Goal: Information Seeking & Learning: Compare options

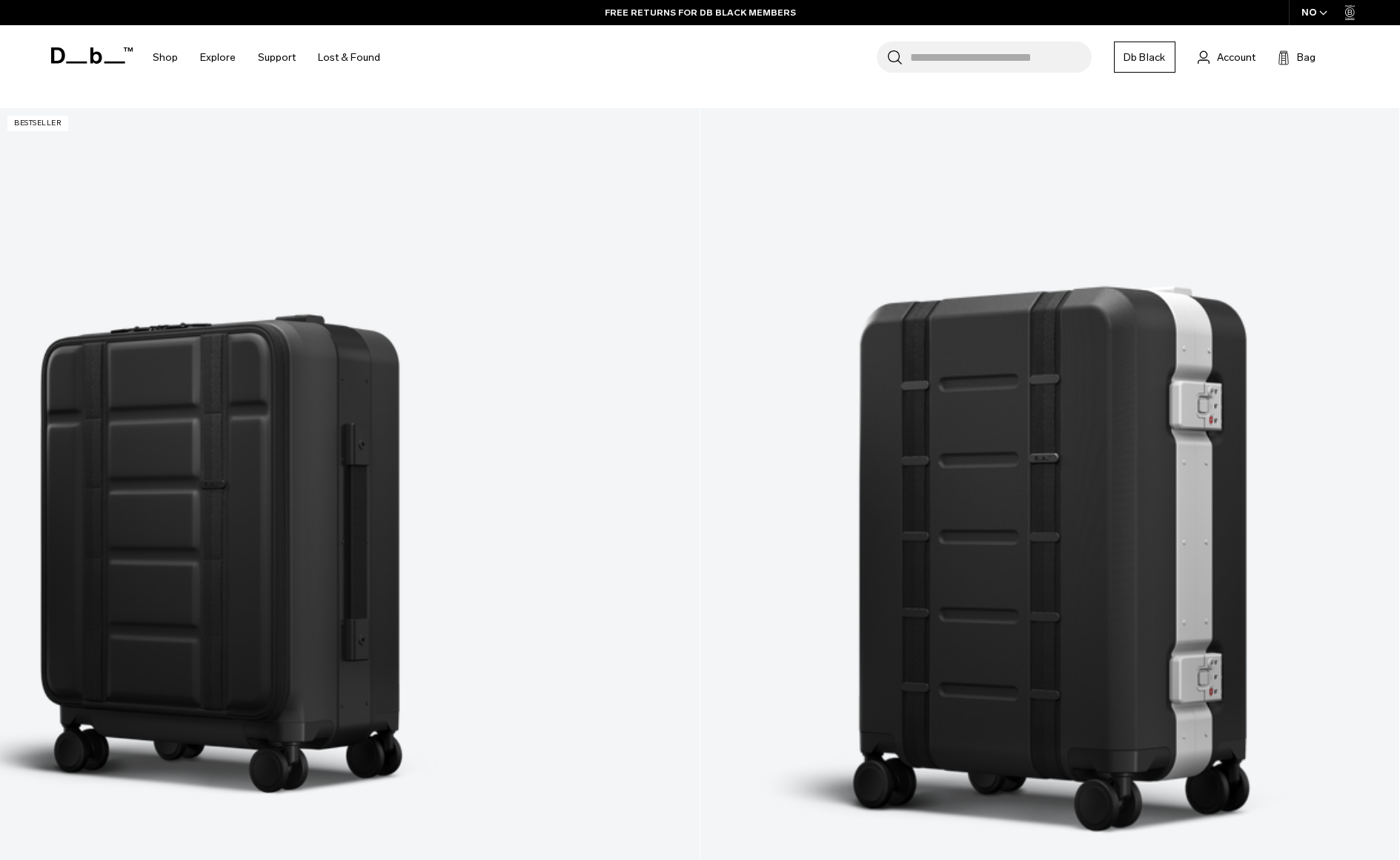
scroll to position [2298, 0]
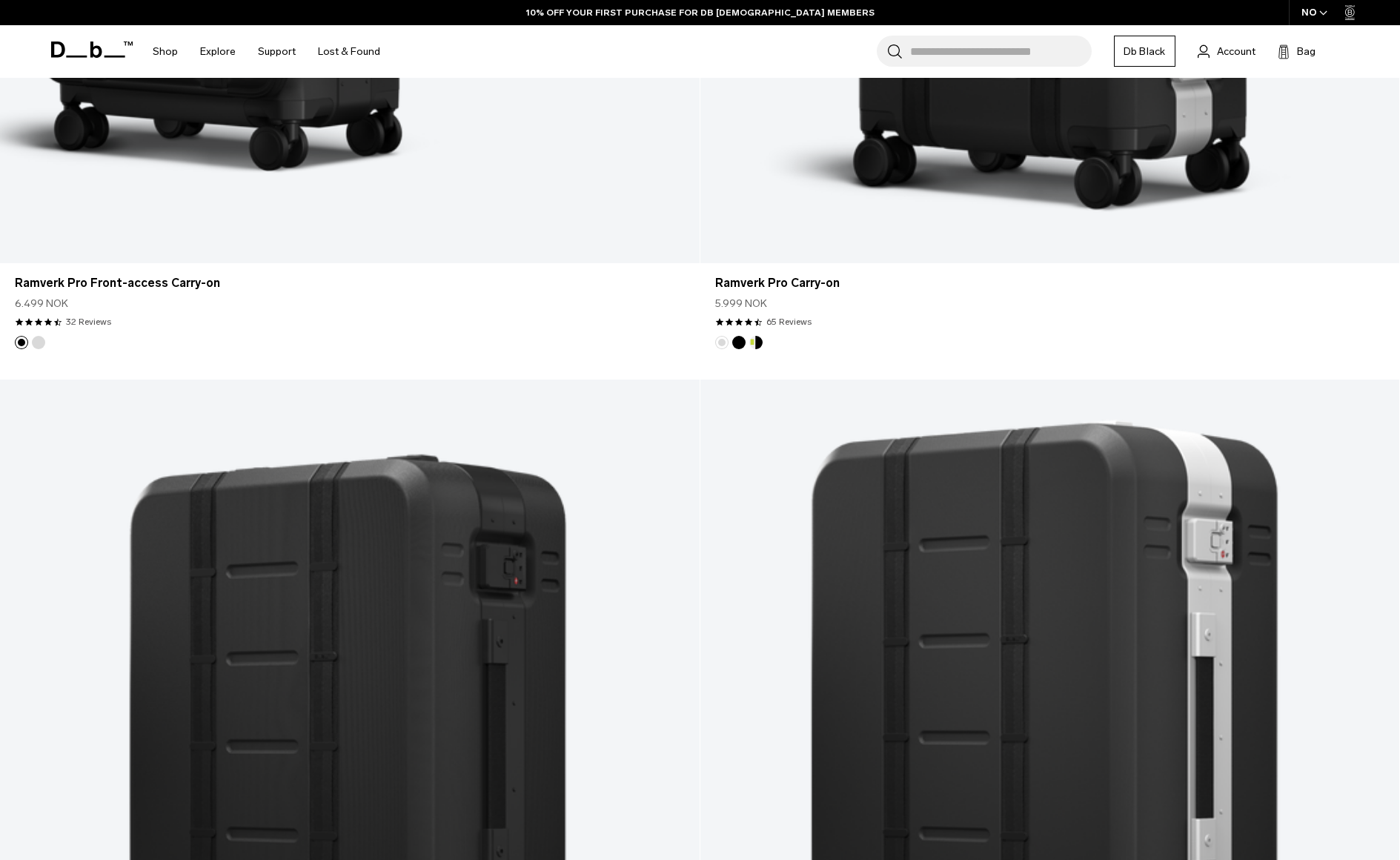
scroll to position [2447, 0]
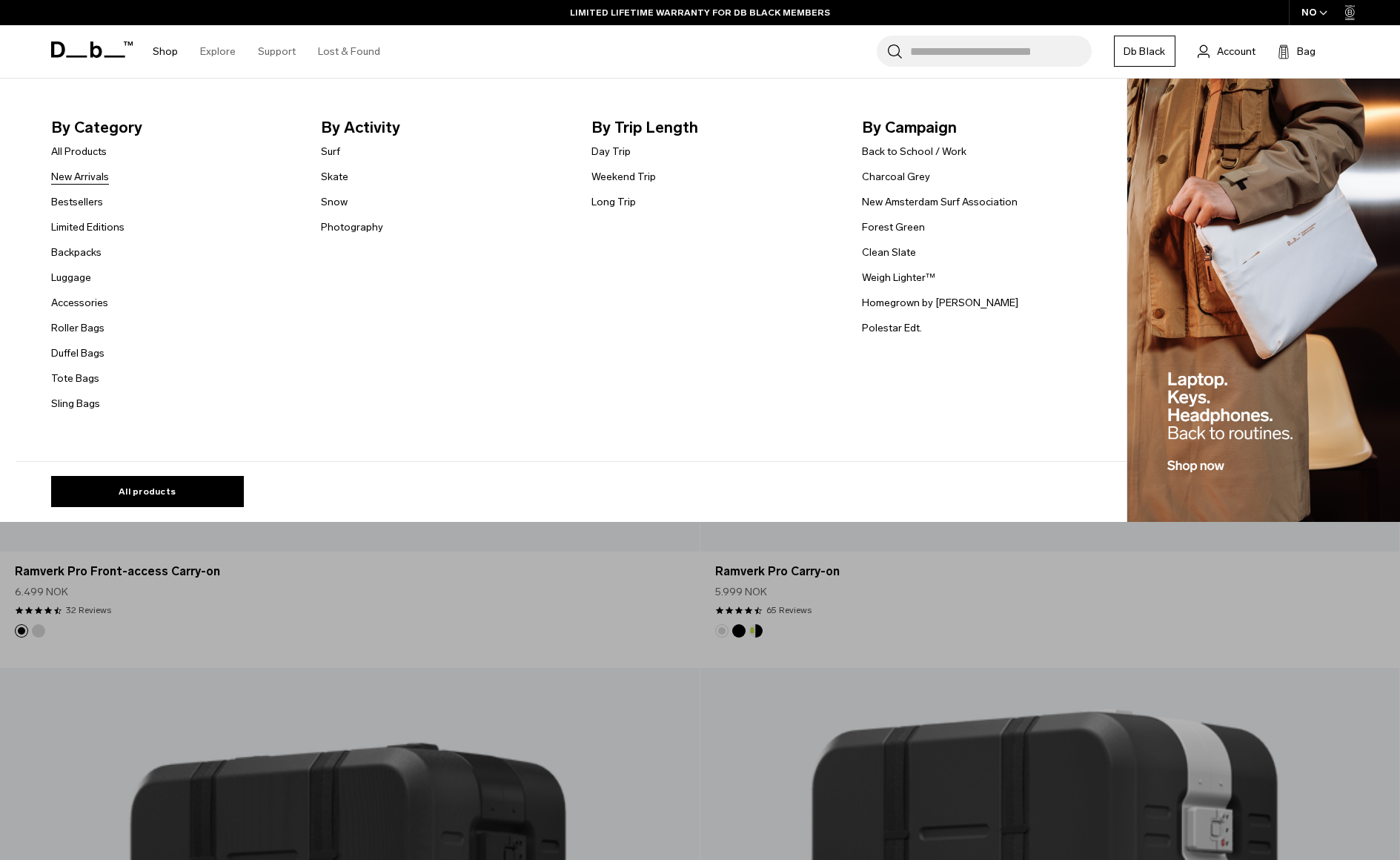
click at [75, 169] on link "New Arrivals" at bounding box center [80, 177] width 58 height 16
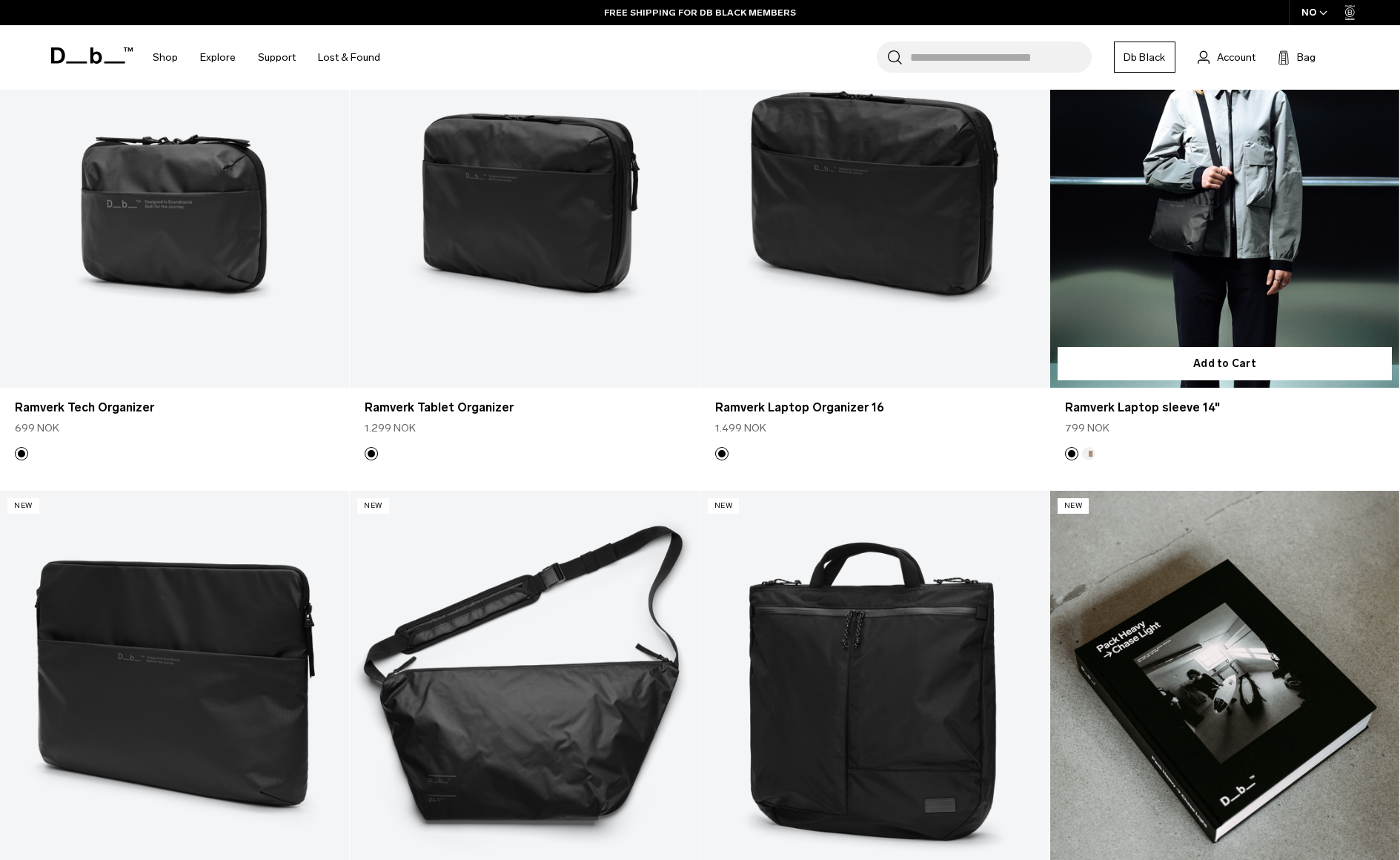
scroll to position [4003, 0]
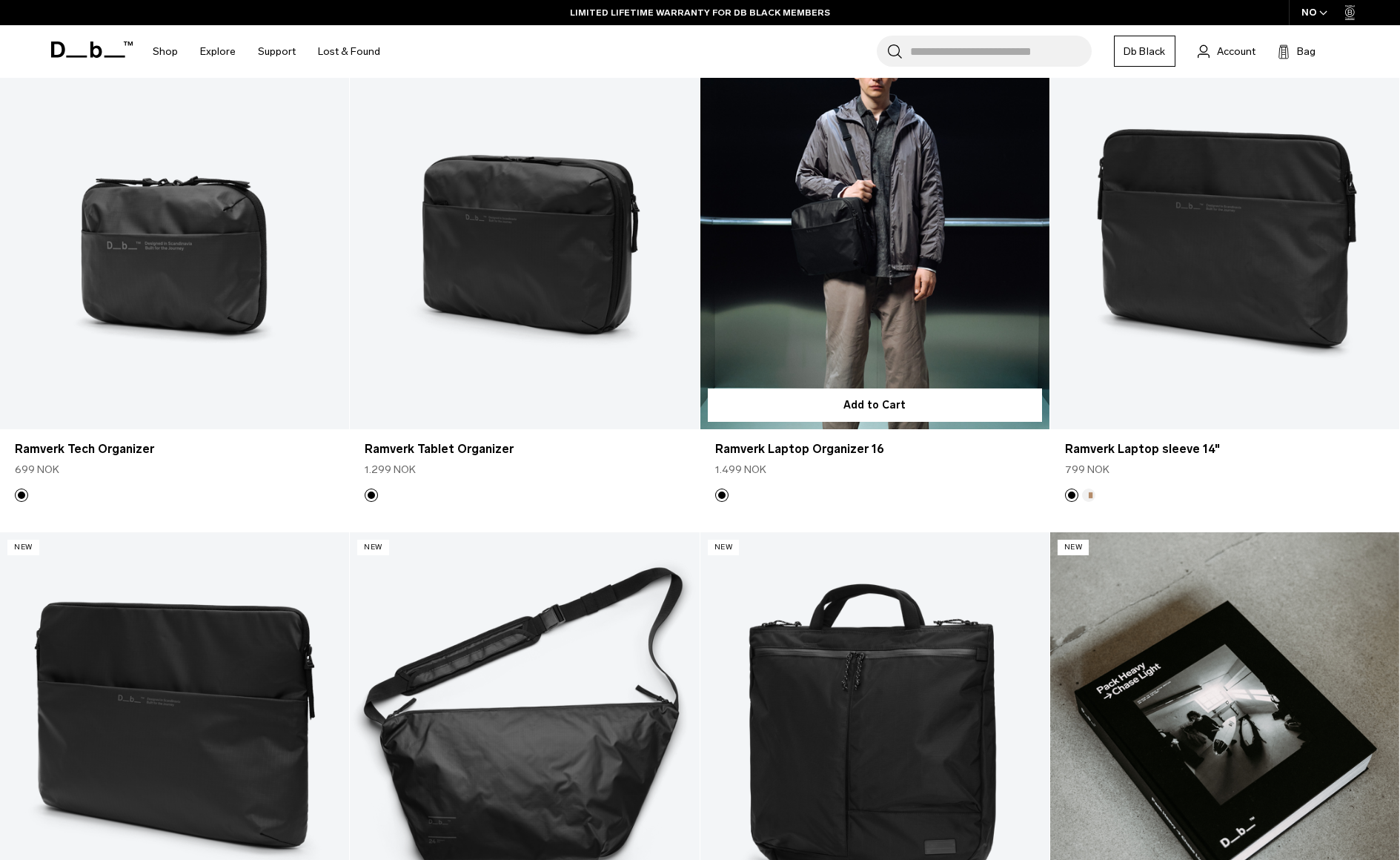
click at [864, 252] on link "Ramverk Laptop Organizer 16" at bounding box center [876, 236] width 350 height 389
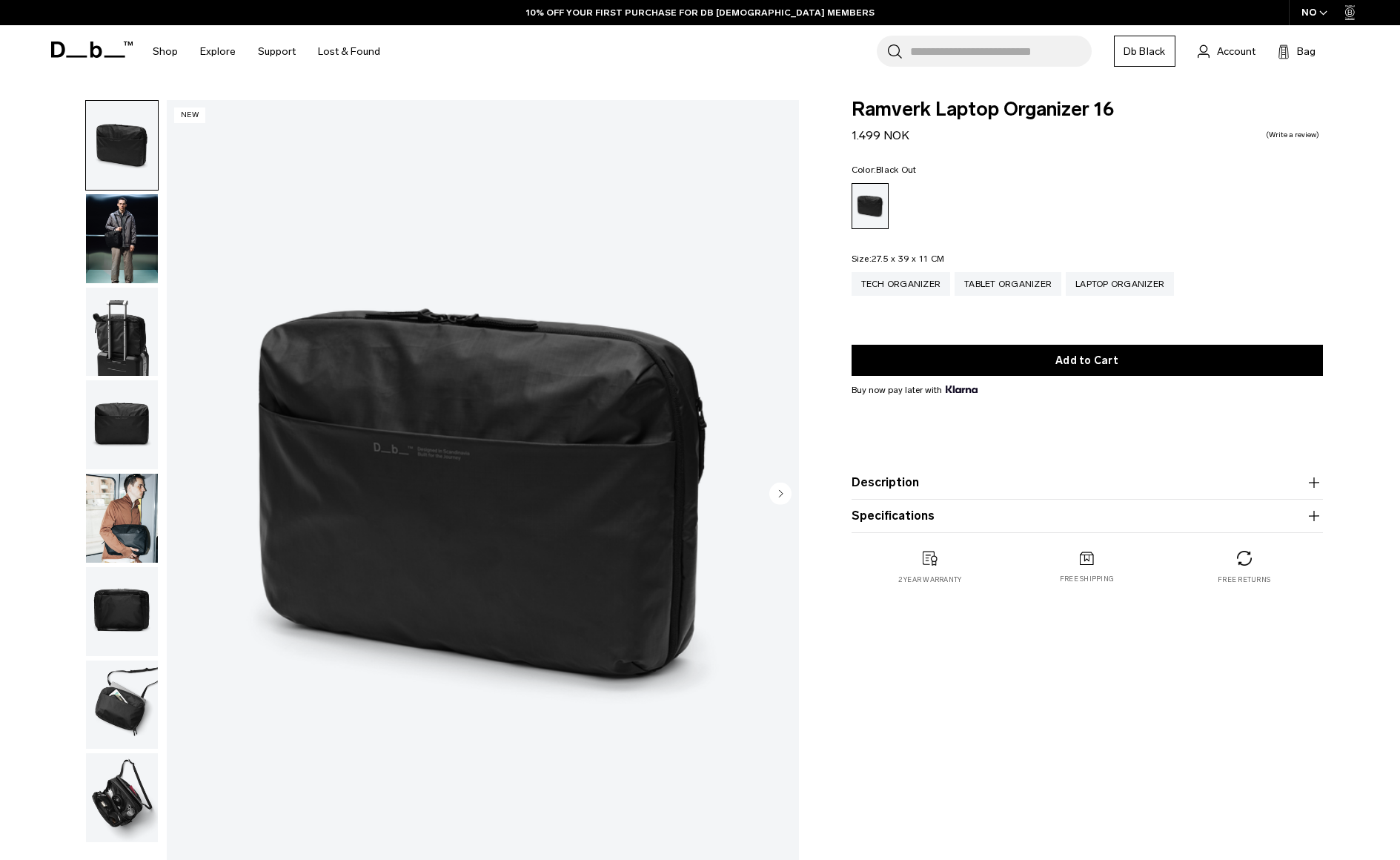
click at [147, 335] on img "button" at bounding box center [122, 332] width 72 height 89
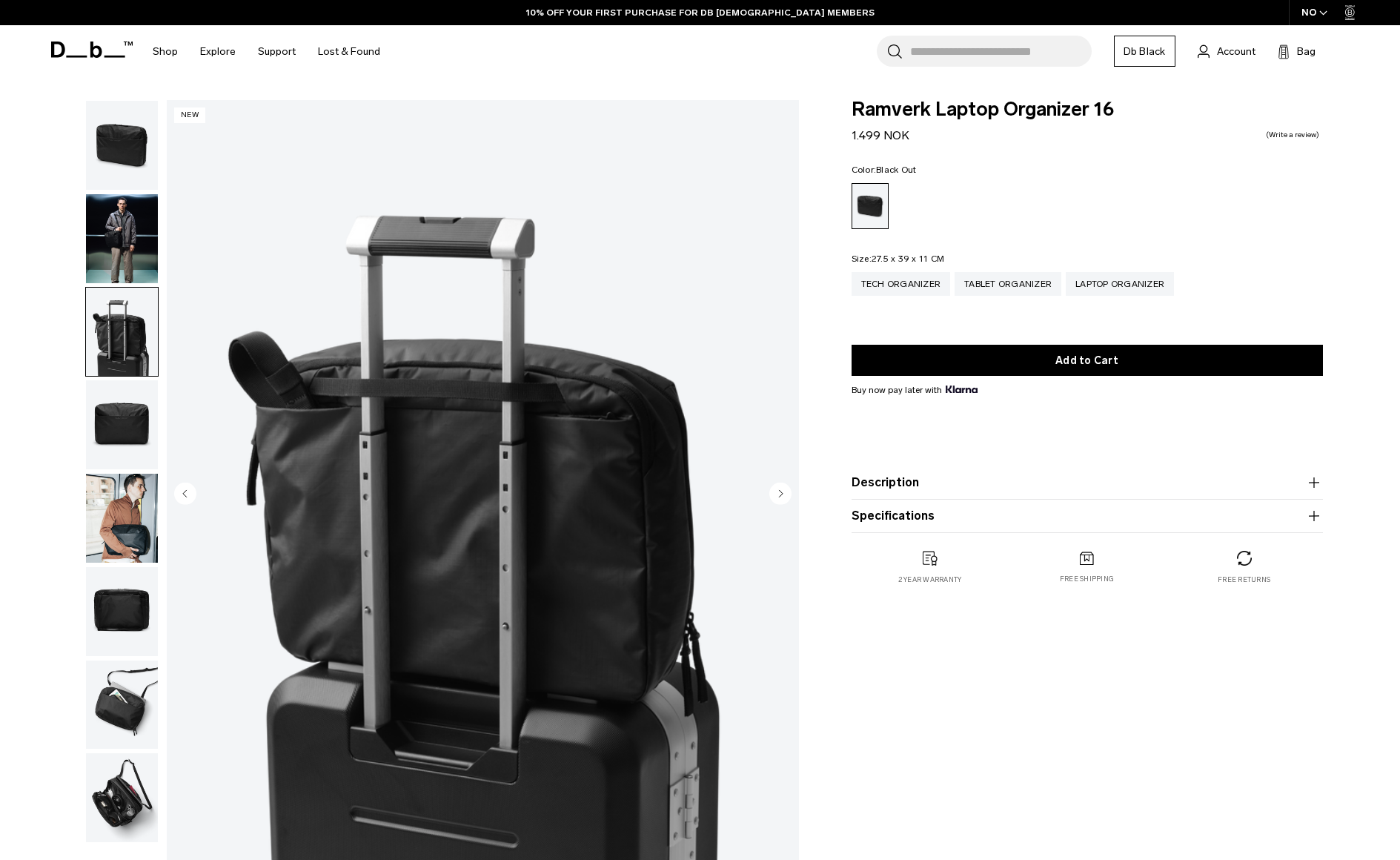
click at [129, 440] on img "button" at bounding box center [122, 425] width 72 height 89
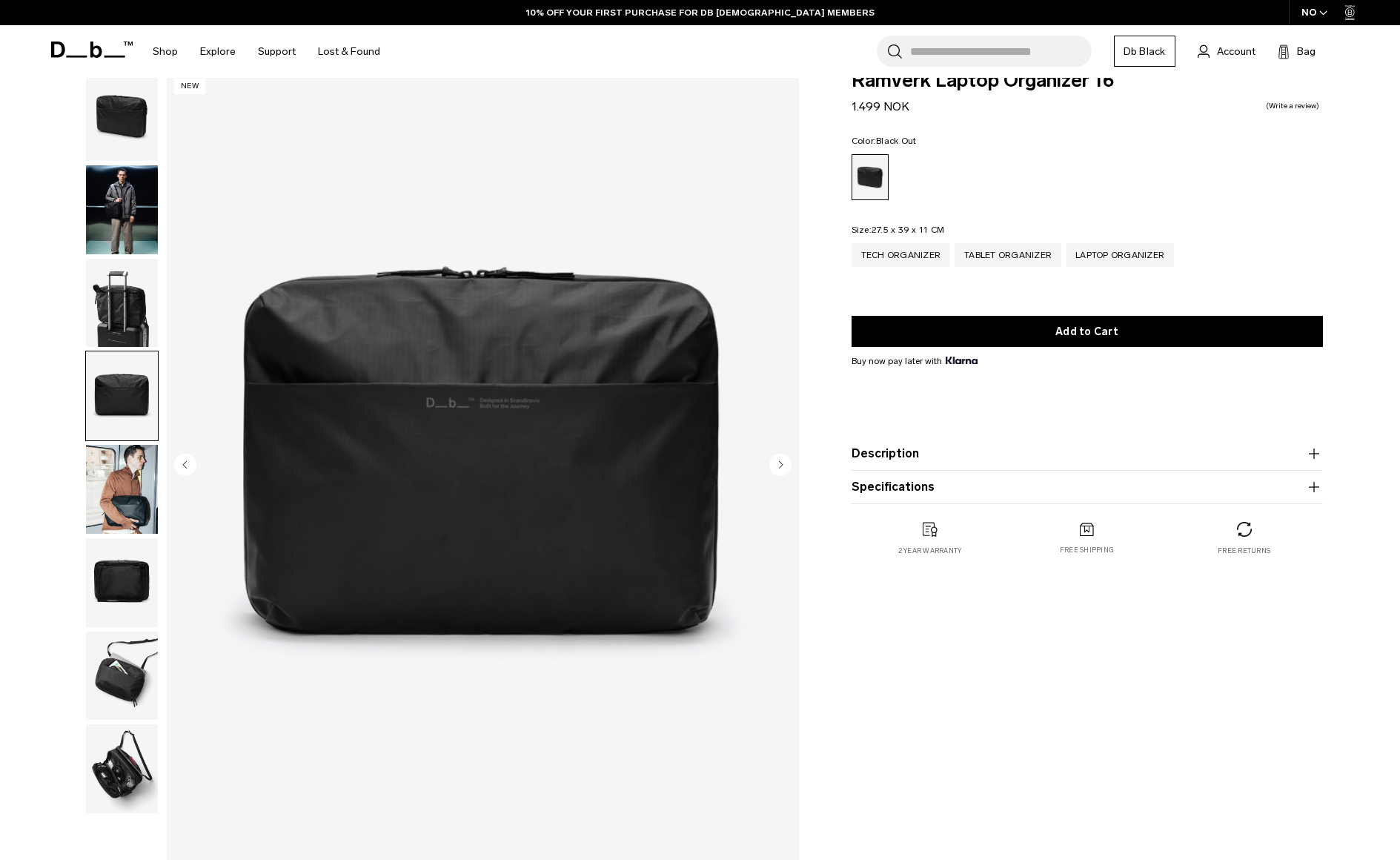
scroll to position [74, 0]
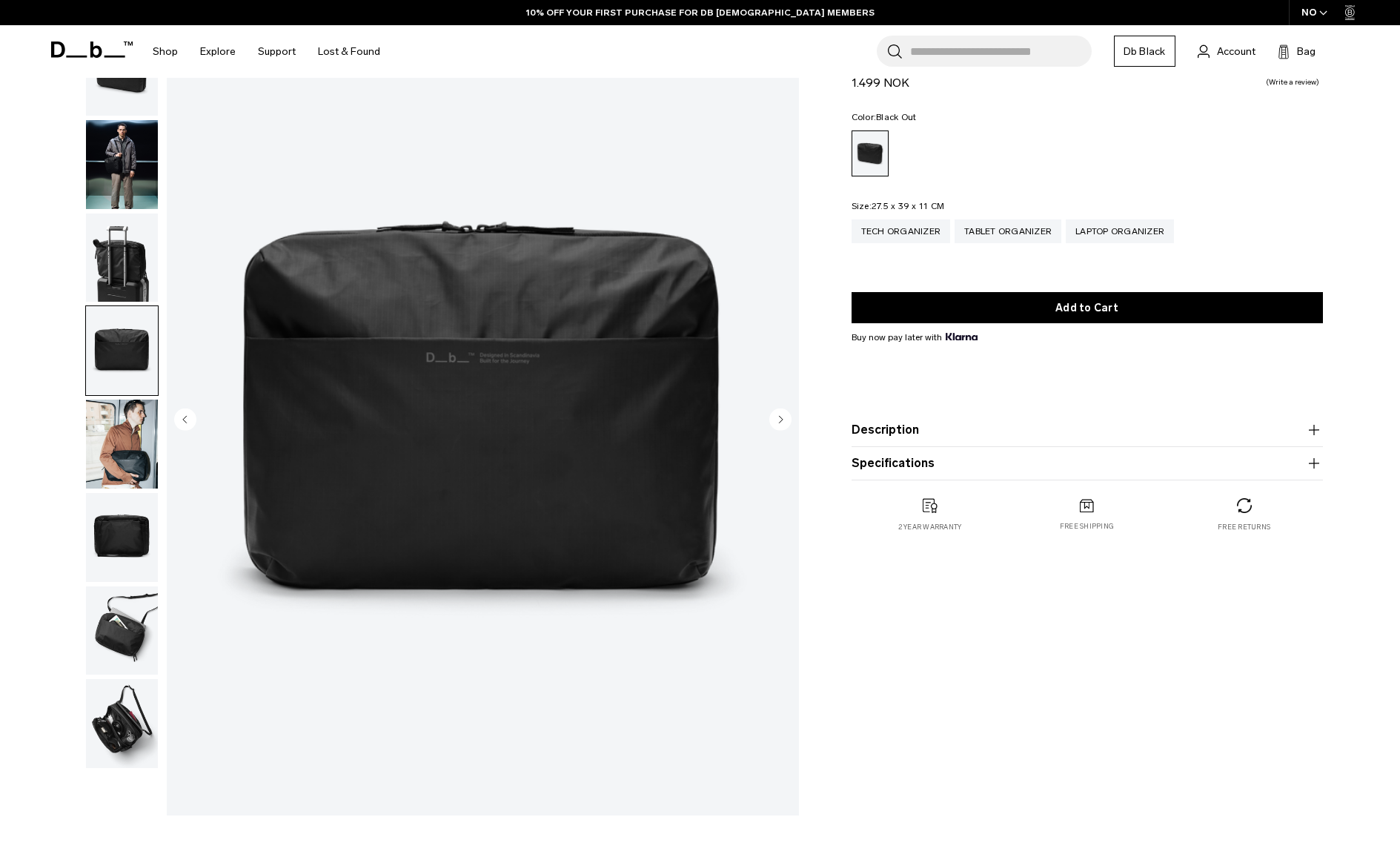
click at [125, 435] on img "button" at bounding box center [122, 444] width 72 height 89
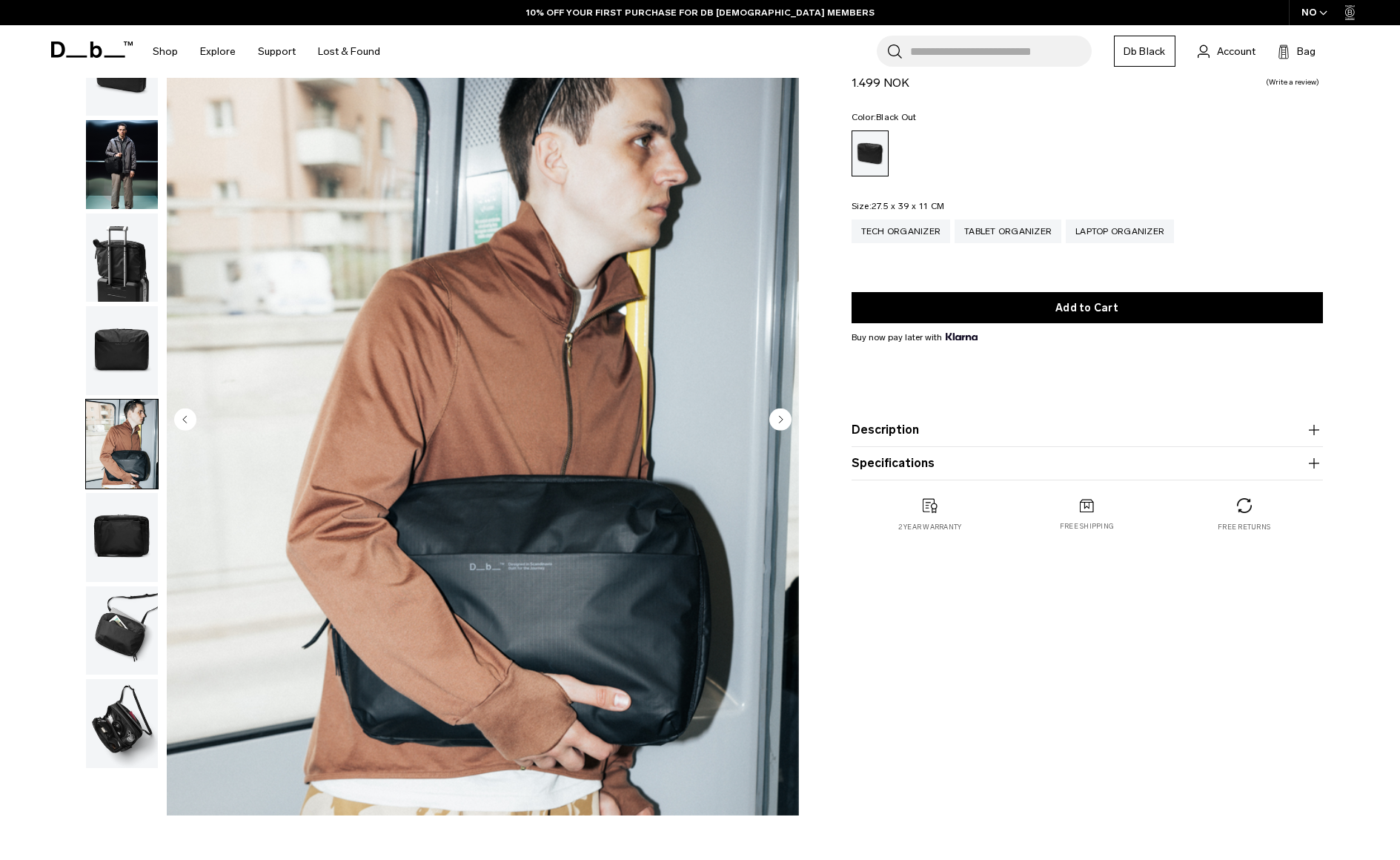
click at [125, 546] on img "button" at bounding box center [122, 537] width 72 height 89
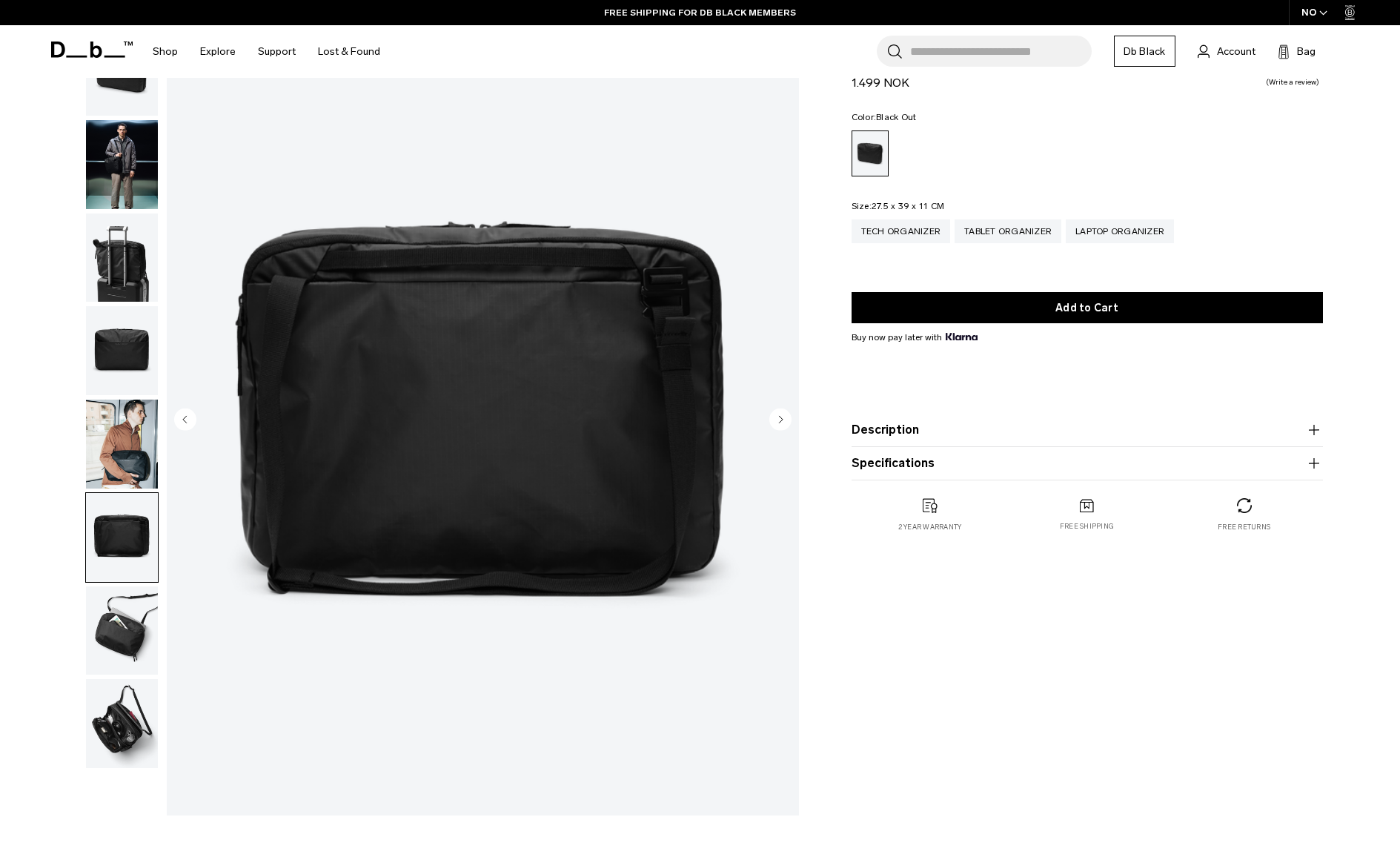
click at [121, 636] on img "button" at bounding box center [122, 631] width 72 height 89
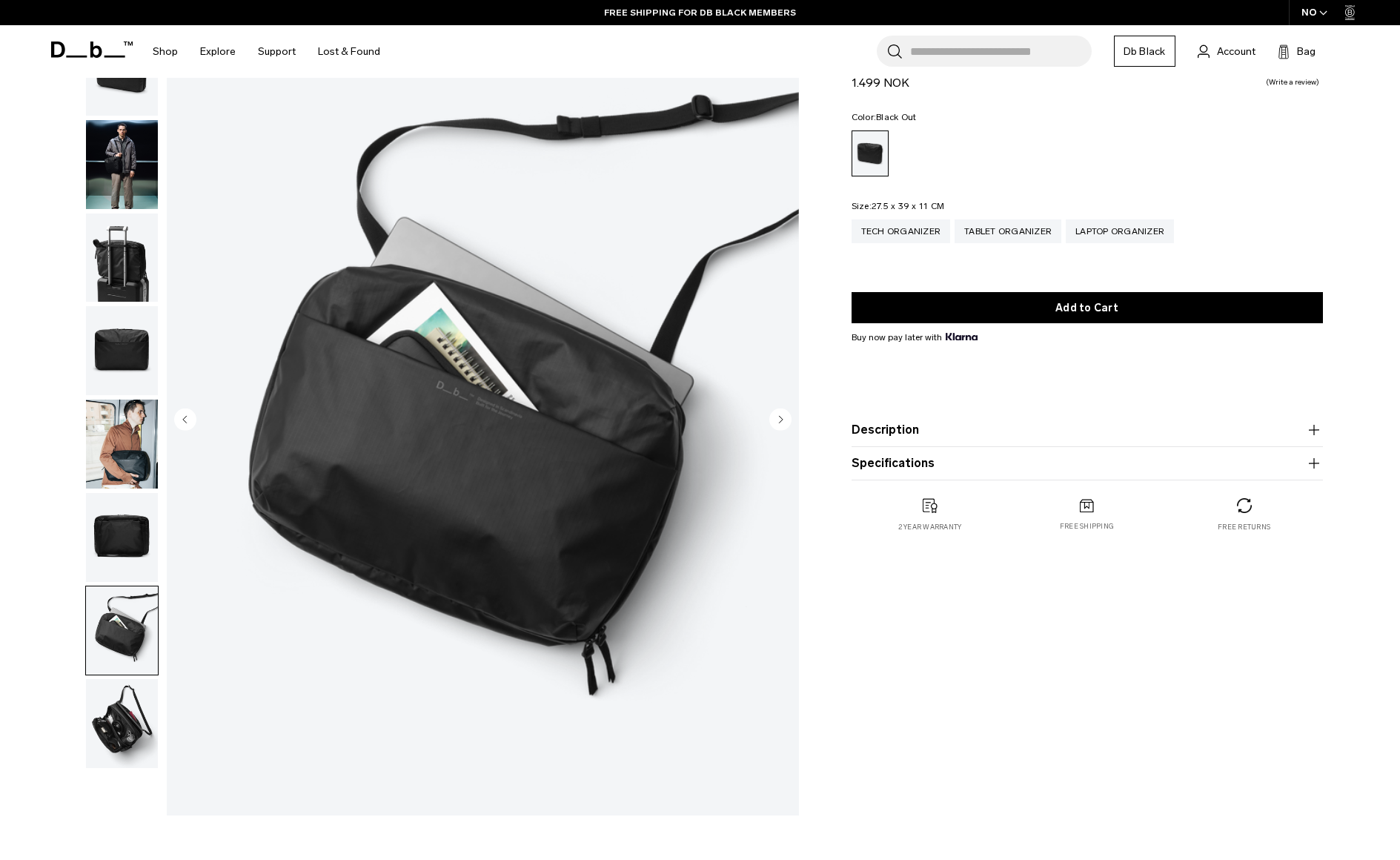
click at [123, 743] on img "button" at bounding box center [122, 723] width 72 height 89
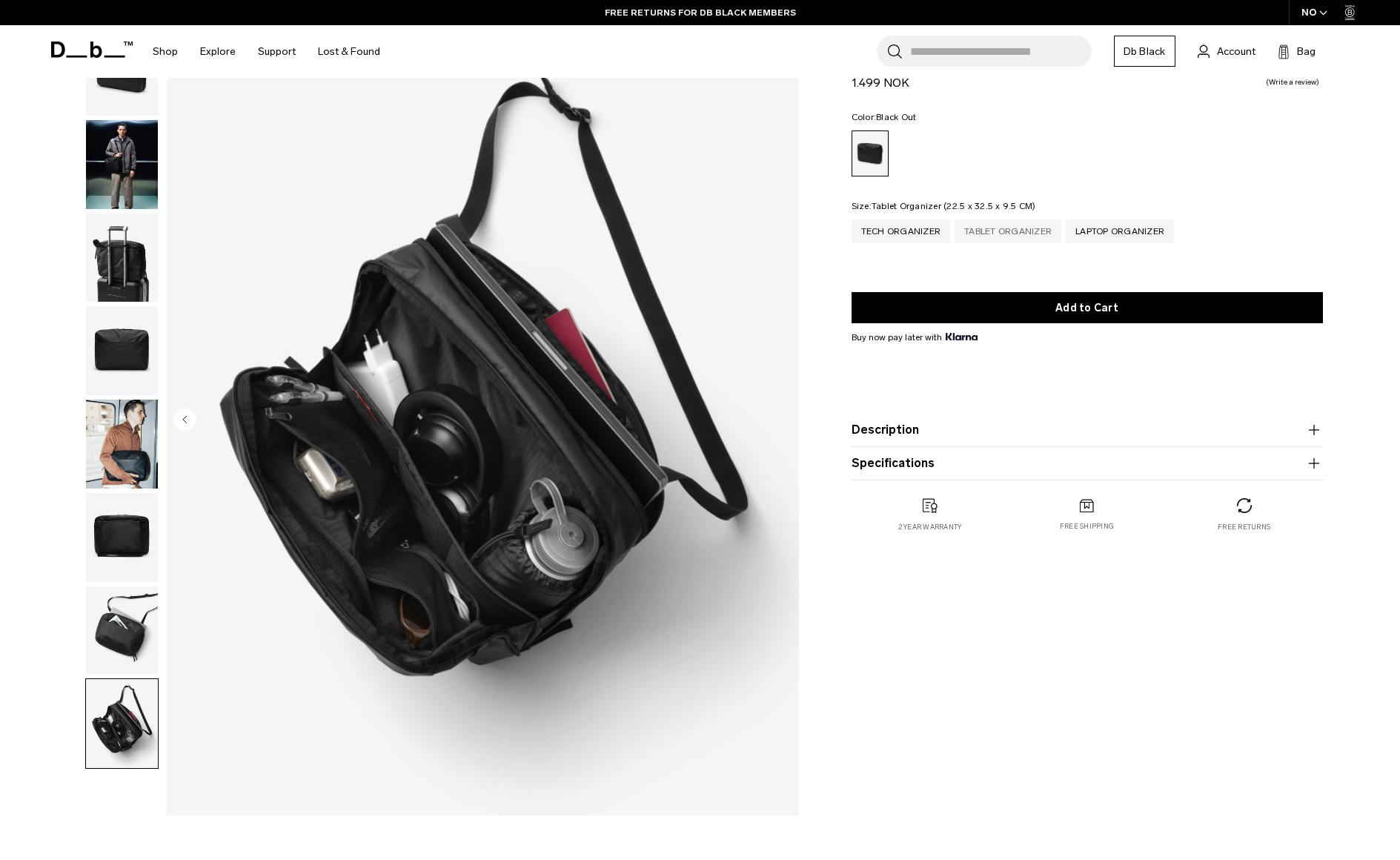
click at [1030, 236] on div "Tablet Organizer" at bounding box center [1008, 232] width 107 height 24
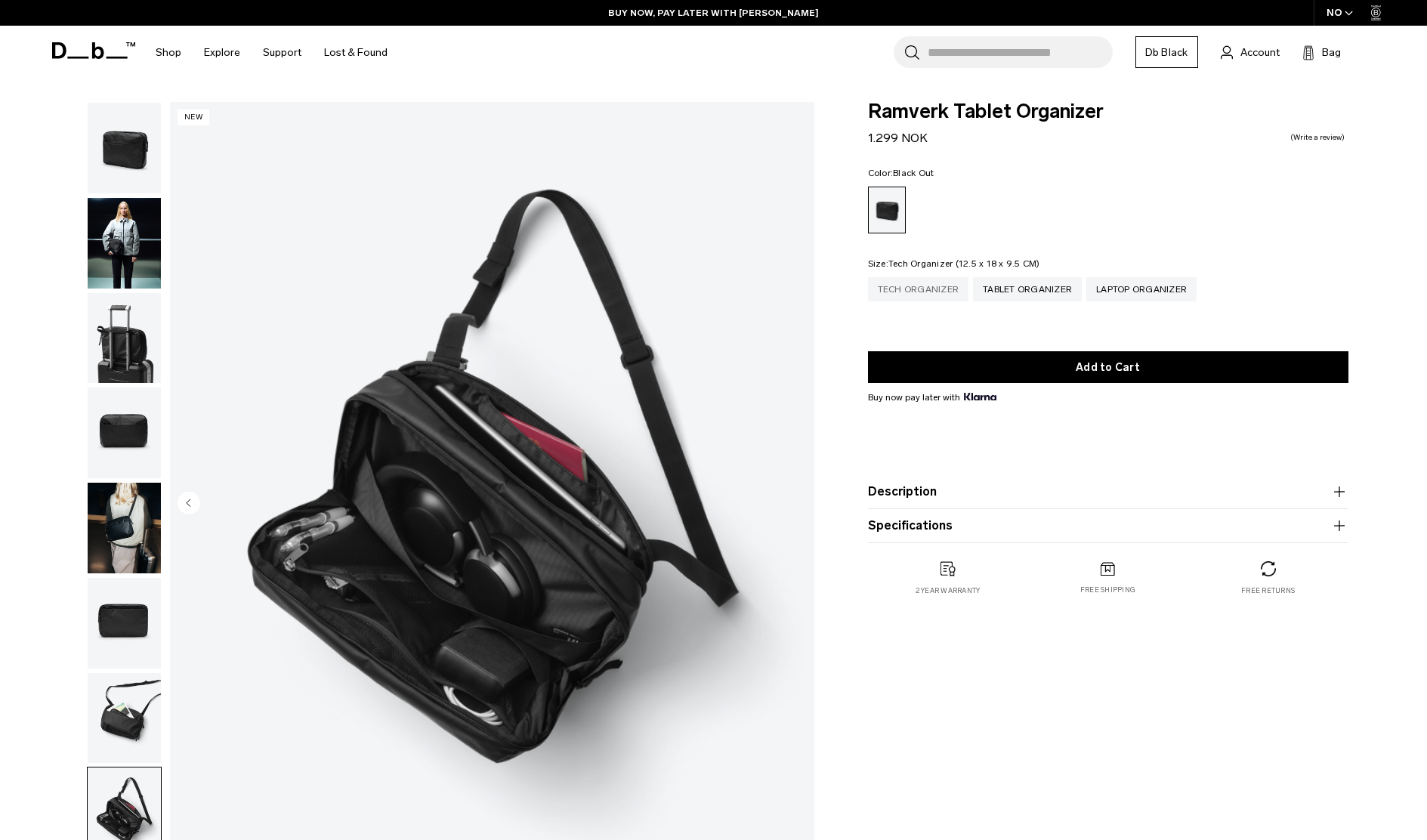
click at [938, 289] on div "Tech Organizer" at bounding box center [918, 290] width 101 height 25
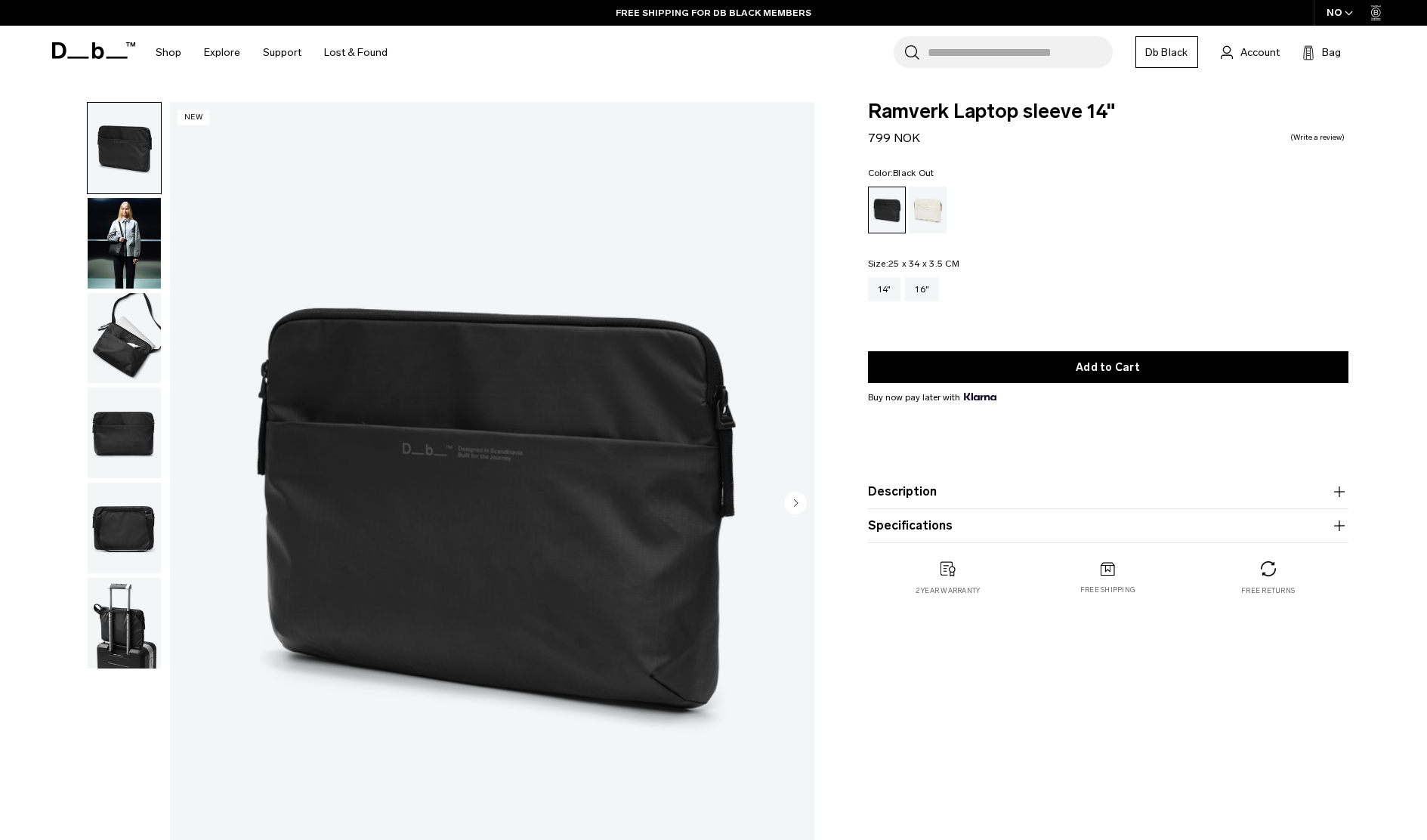
click at [114, 262] on img "button" at bounding box center [124, 243] width 73 height 91
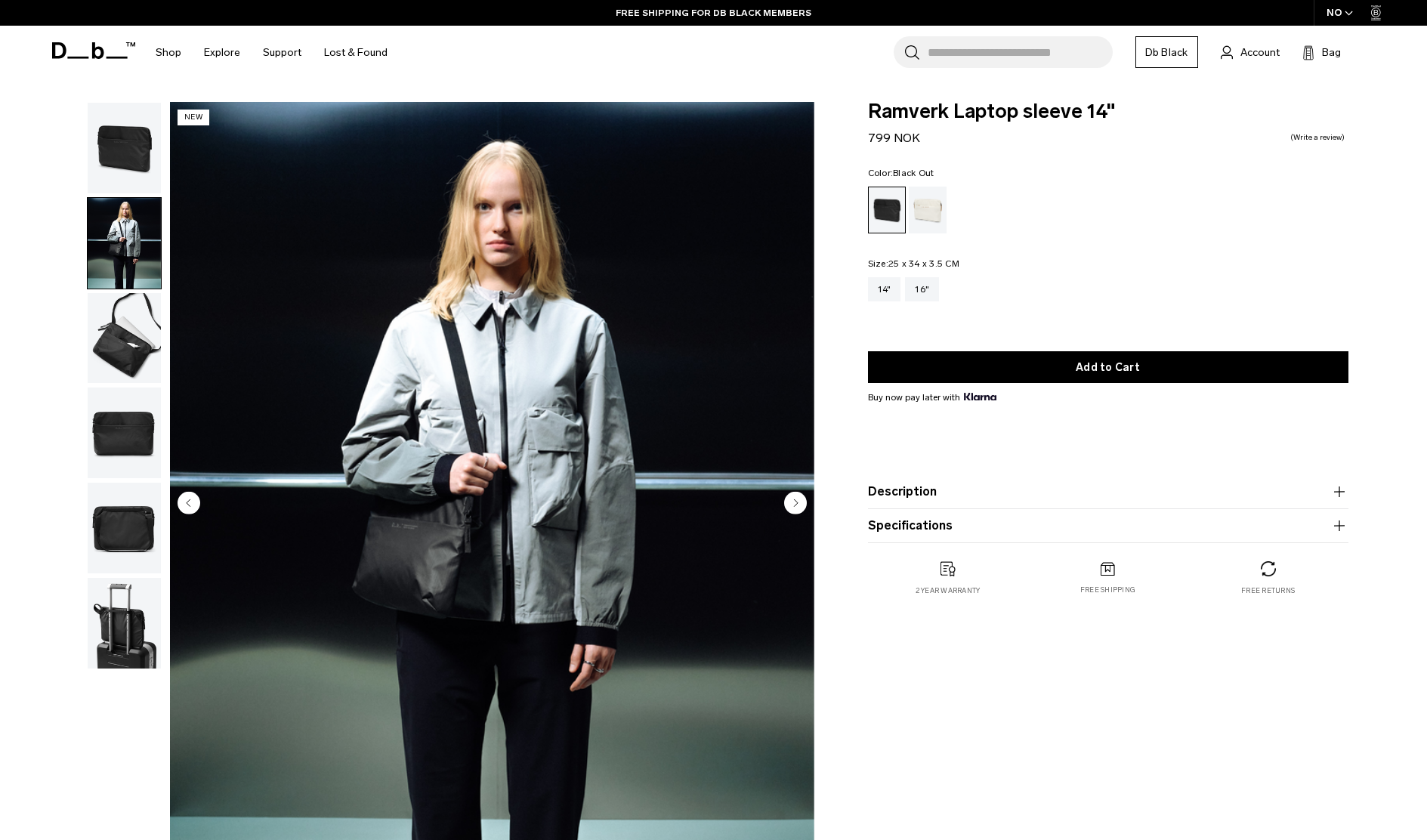
click at [133, 311] on img "button" at bounding box center [124, 338] width 73 height 91
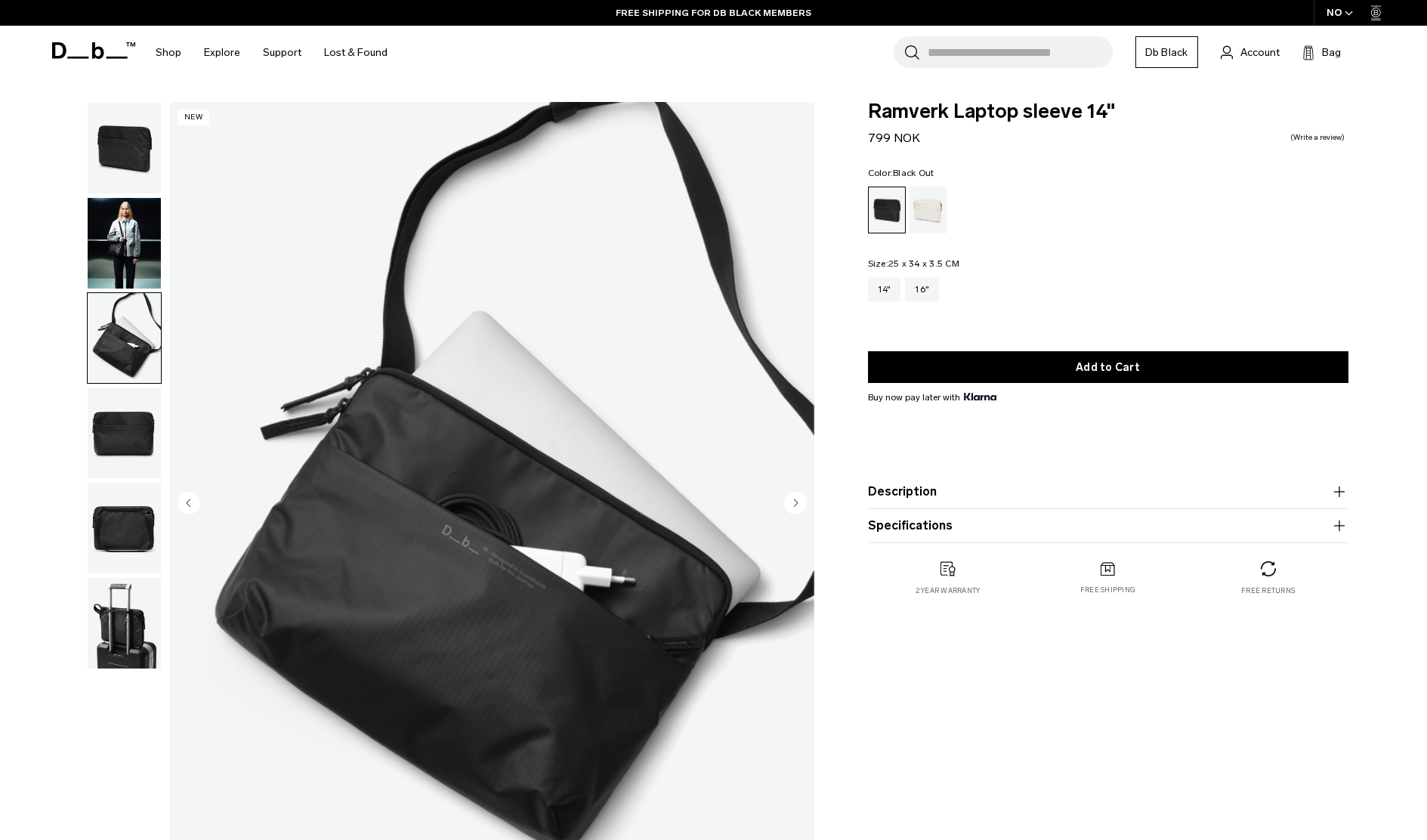
click at [131, 412] on img "button" at bounding box center [124, 433] width 73 height 91
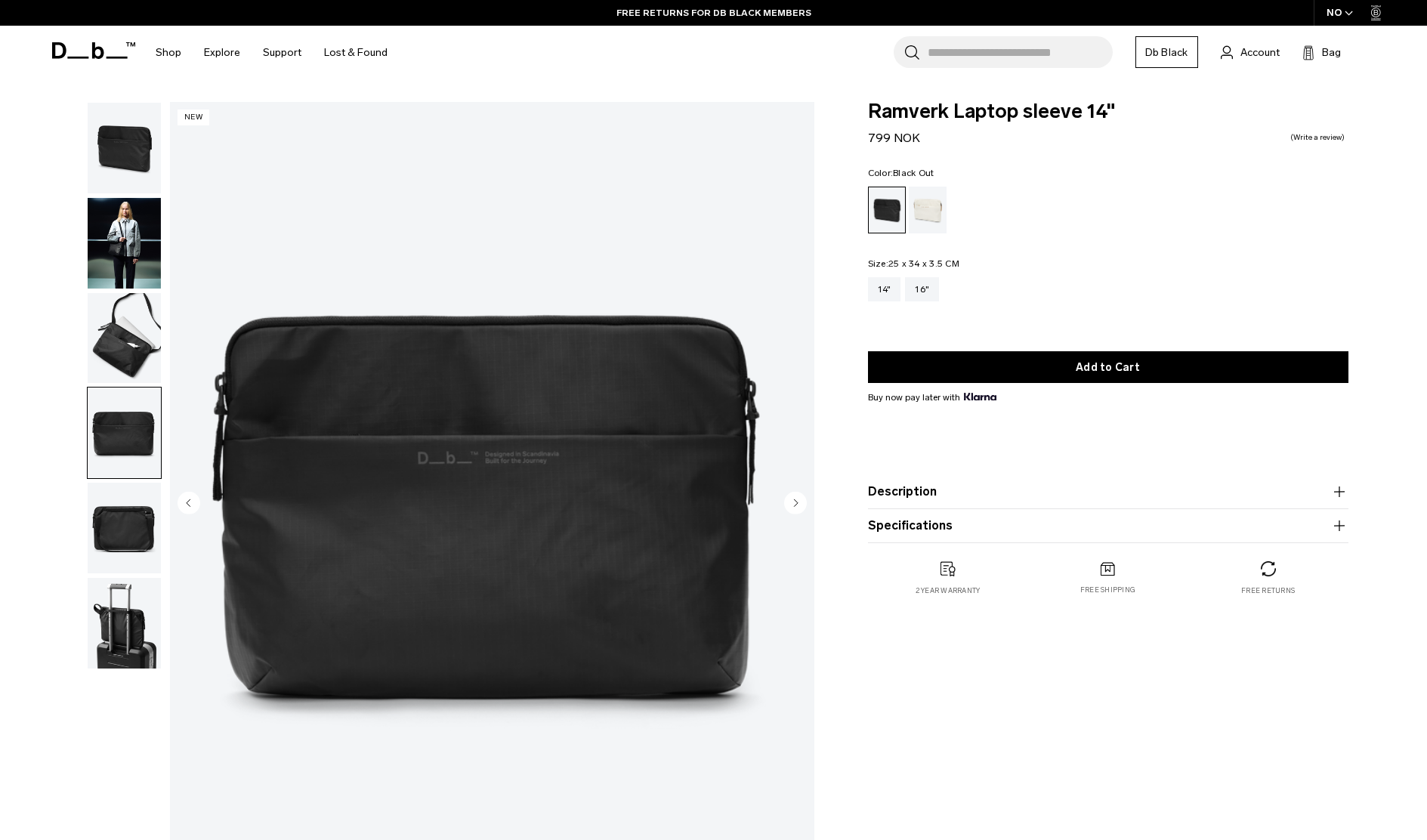
click at [127, 519] on img "button" at bounding box center [124, 528] width 73 height 91
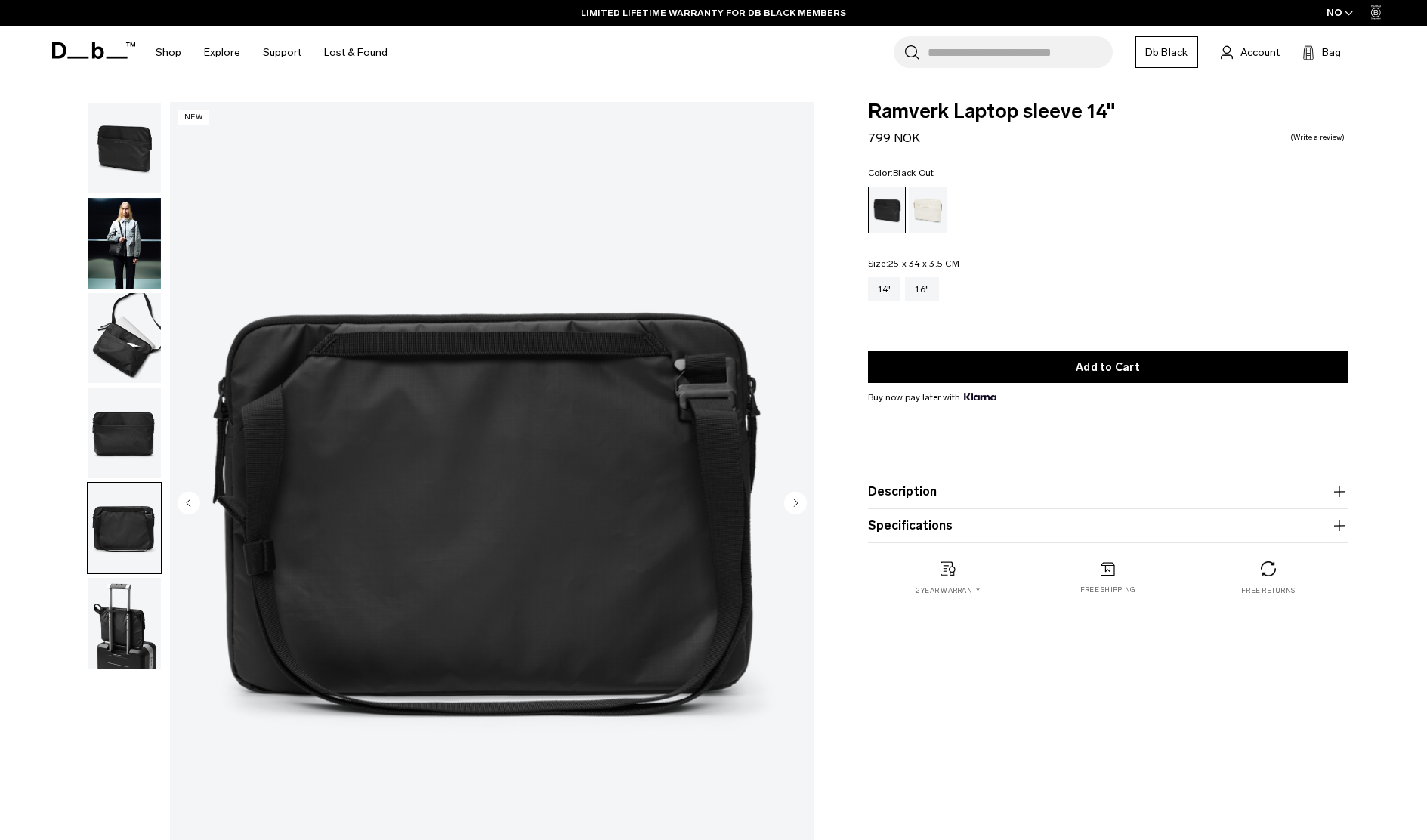
click at [125, 639] on img "button" at bounding box center [124, 623] width 73 height 91
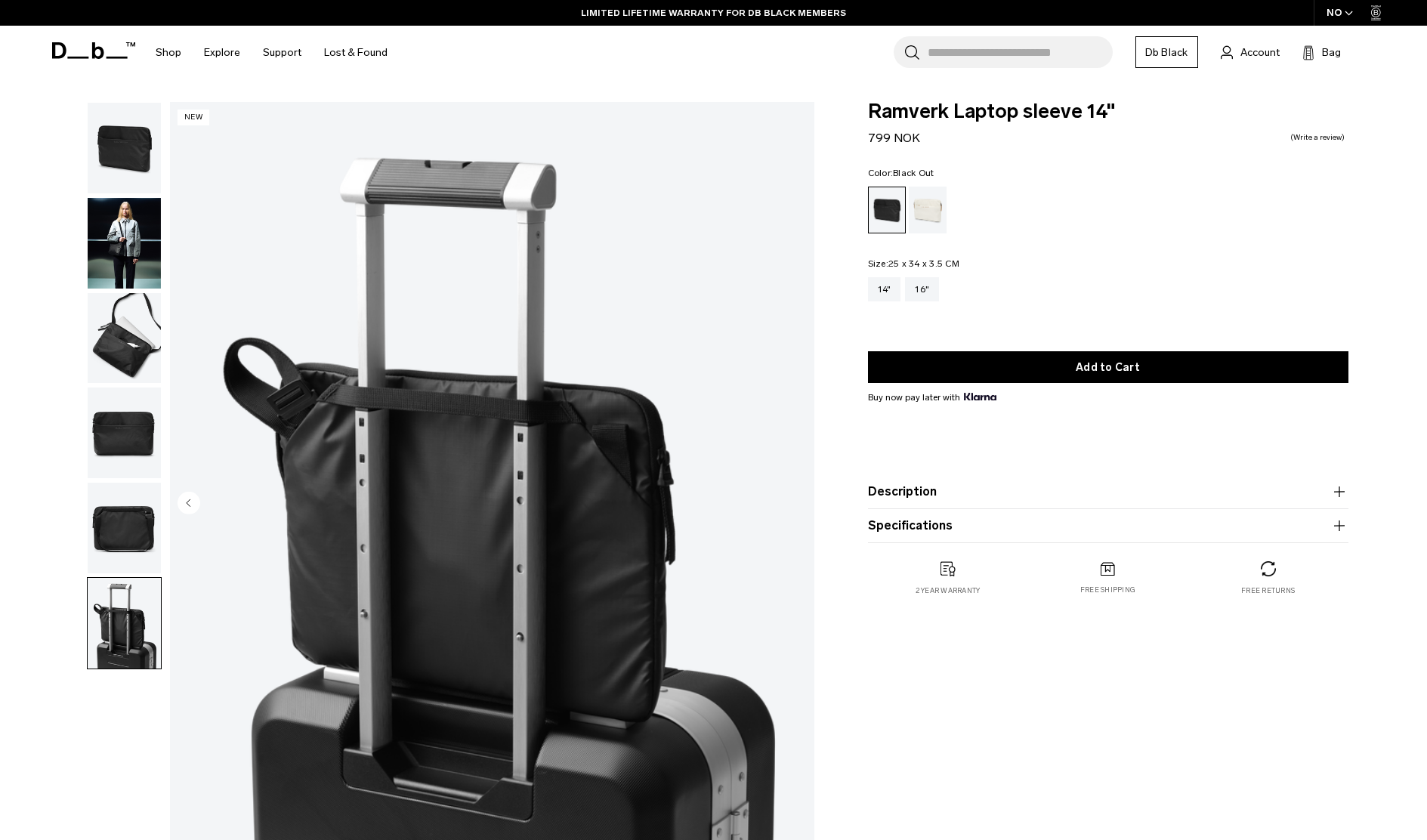
click at [160, 550] on img "button" at bounding box center [124, 528] width 73 height 91
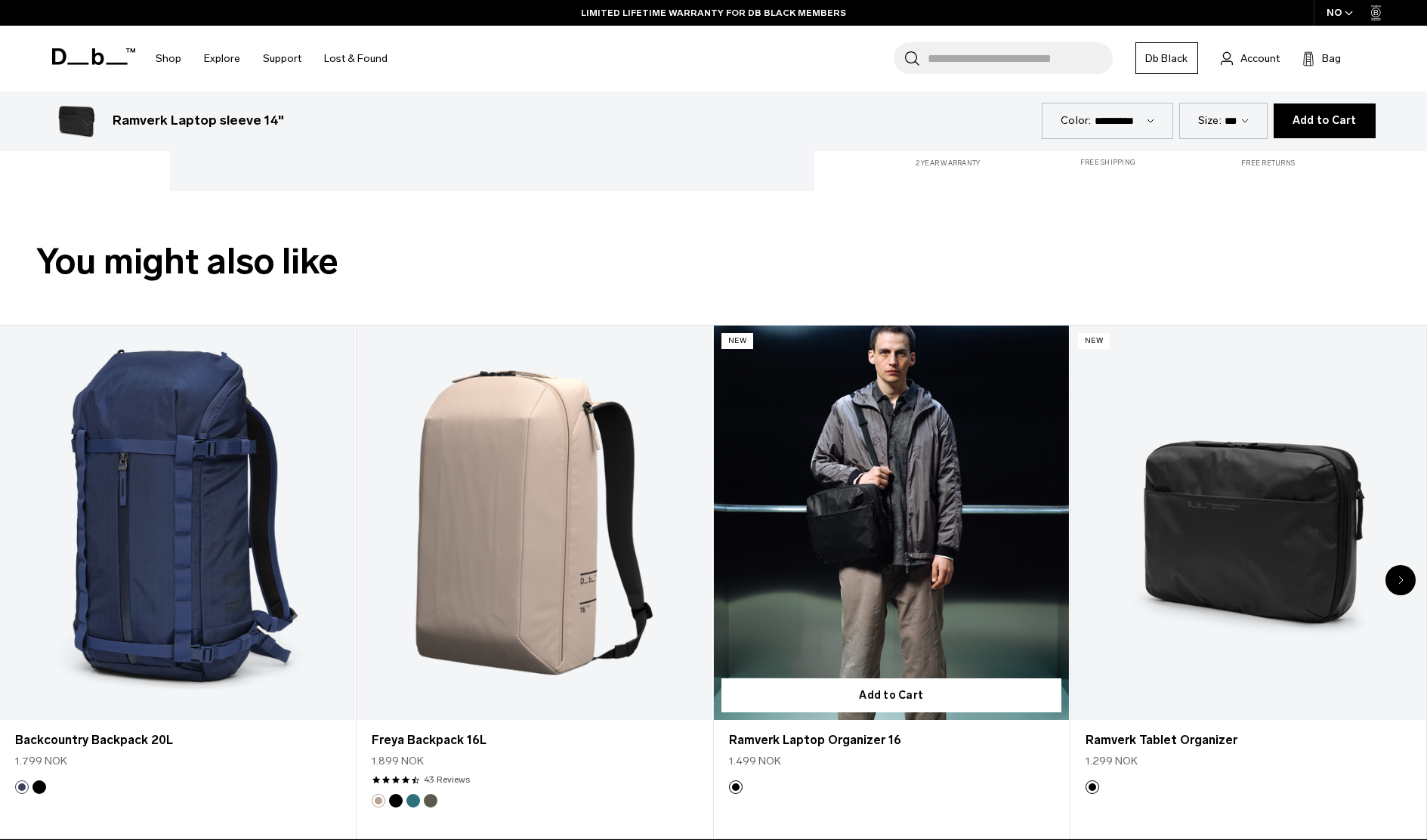
scroll to position [906, 0]
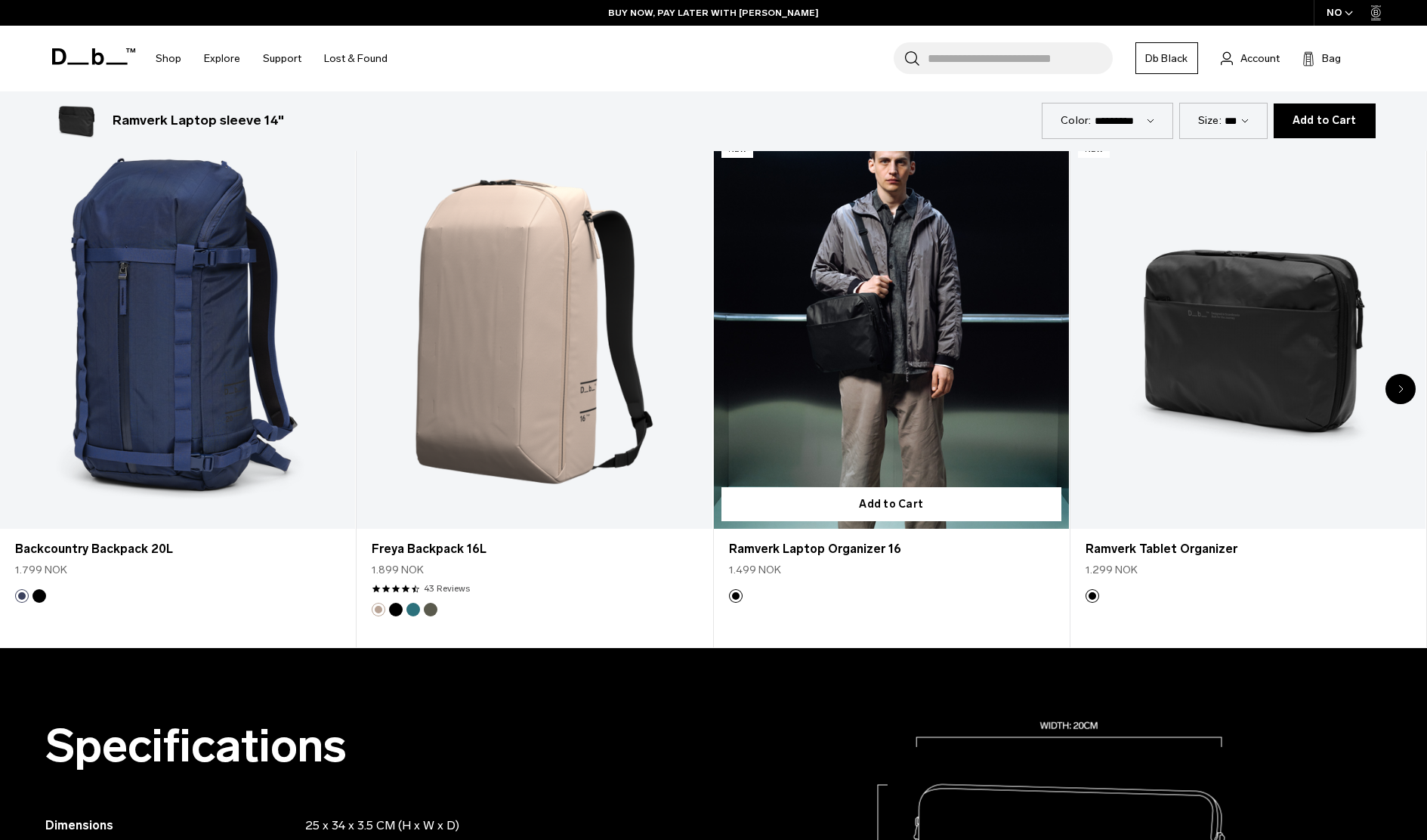
click at [874, 410] on link "Ramverk Laptop Organizer 16" at bounding box center [892, 331] width 355 height 395
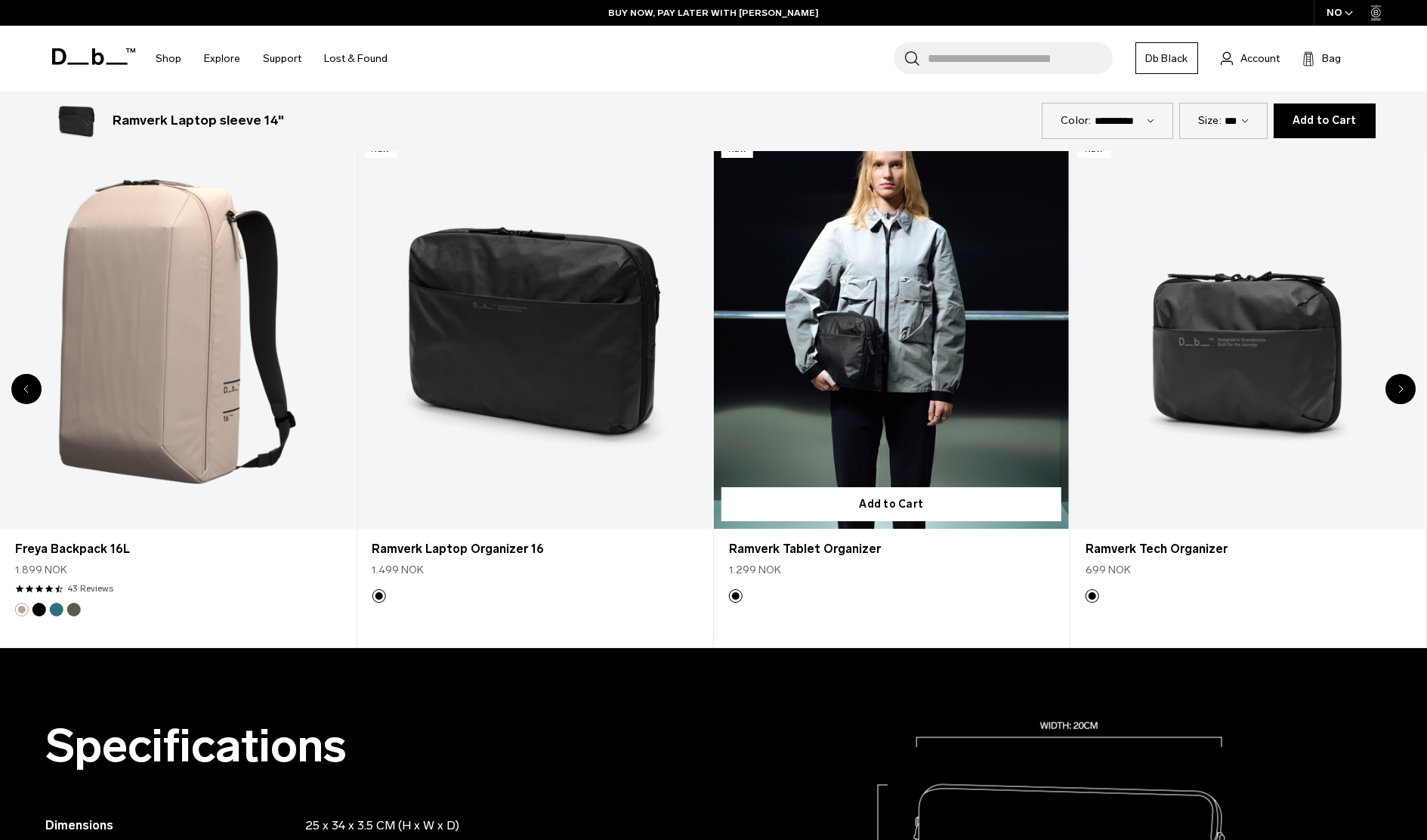
click at [873, 411] on link "Ramverk Tablet Organizer" at bounding box center [892, 331] width 355 height 395
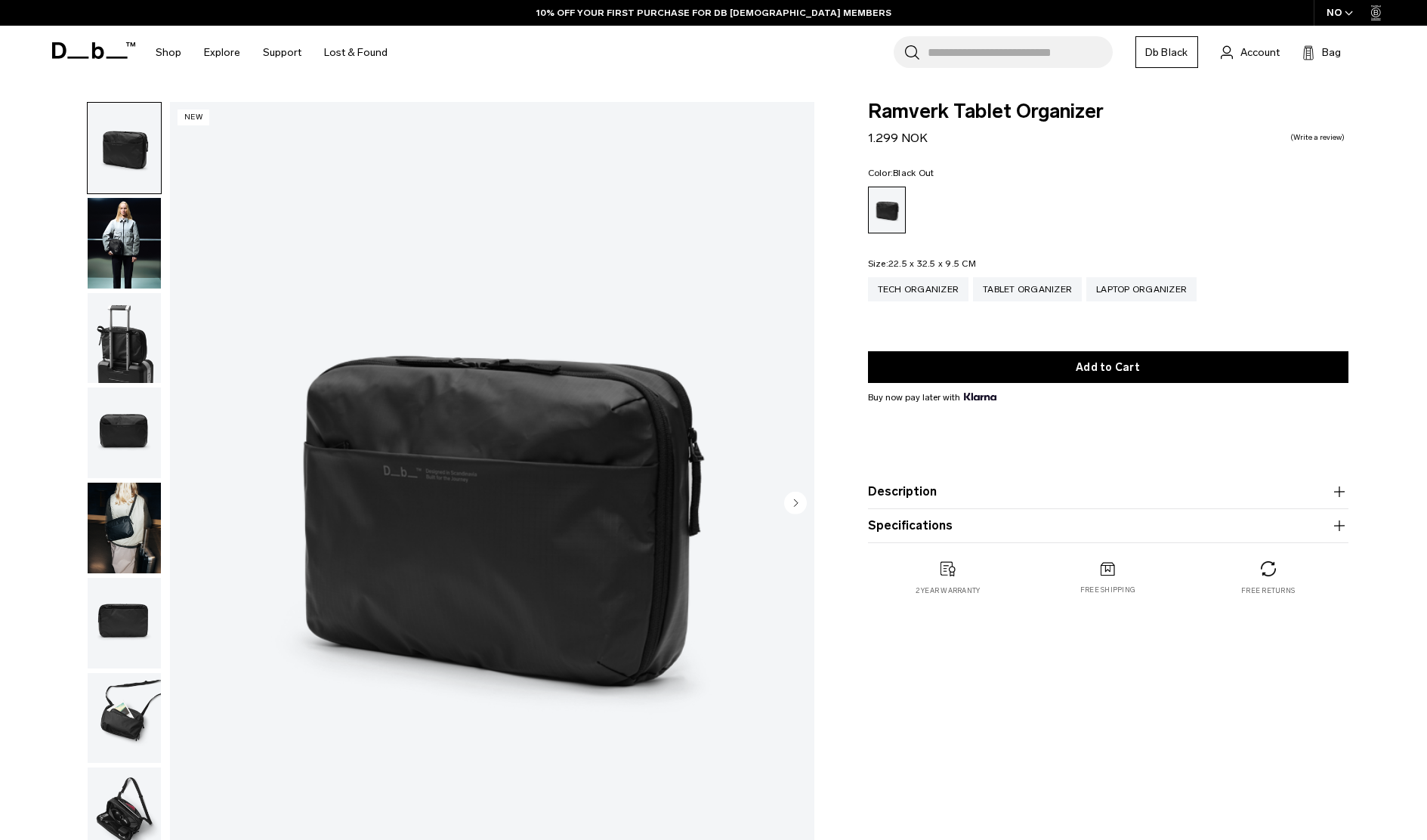
click at [114, 359] on img "button" at bounding box center [124, 338] width 73 height 91
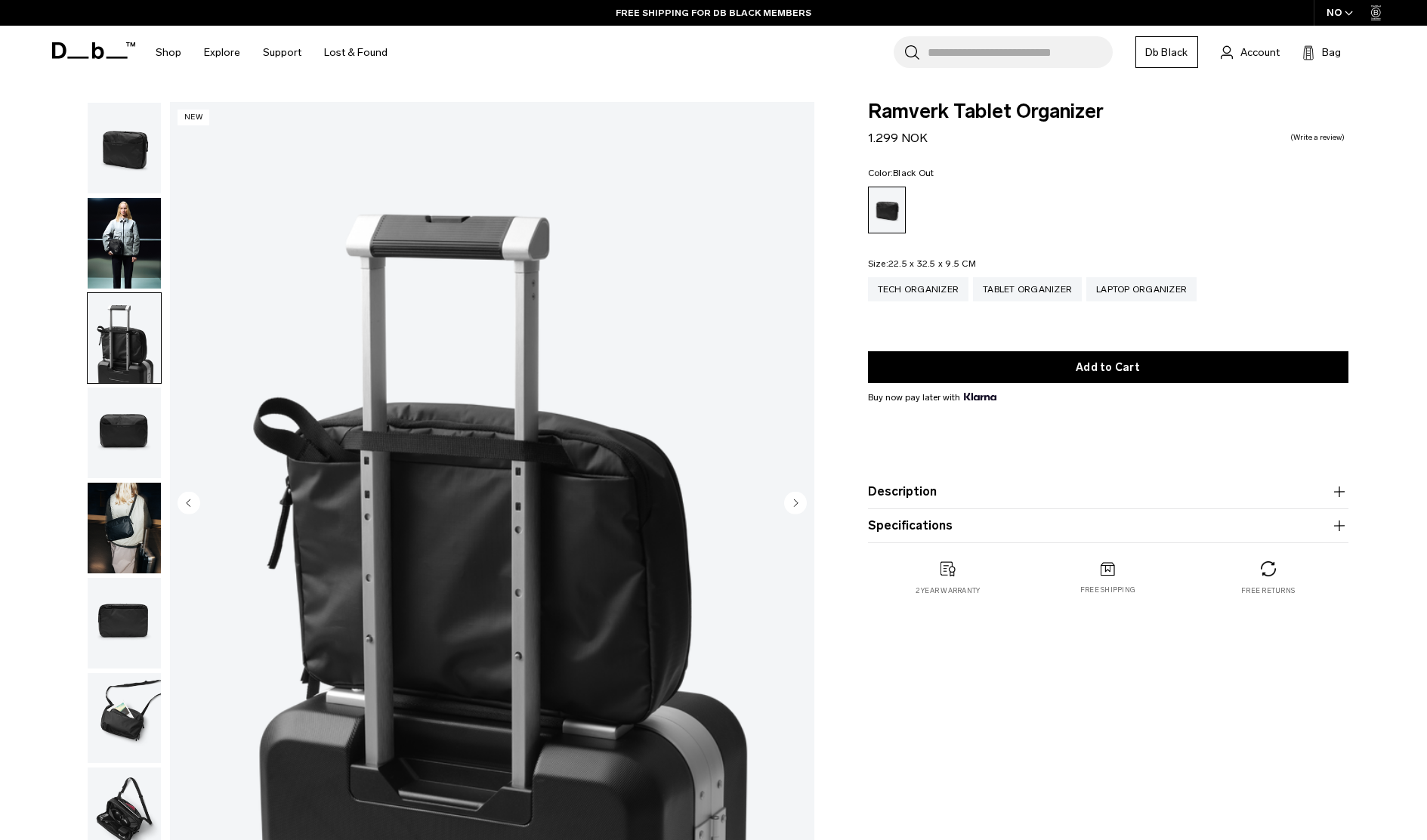
click at [123, 427] on img "button" at bounding box center [124, 433] width 73 height 91
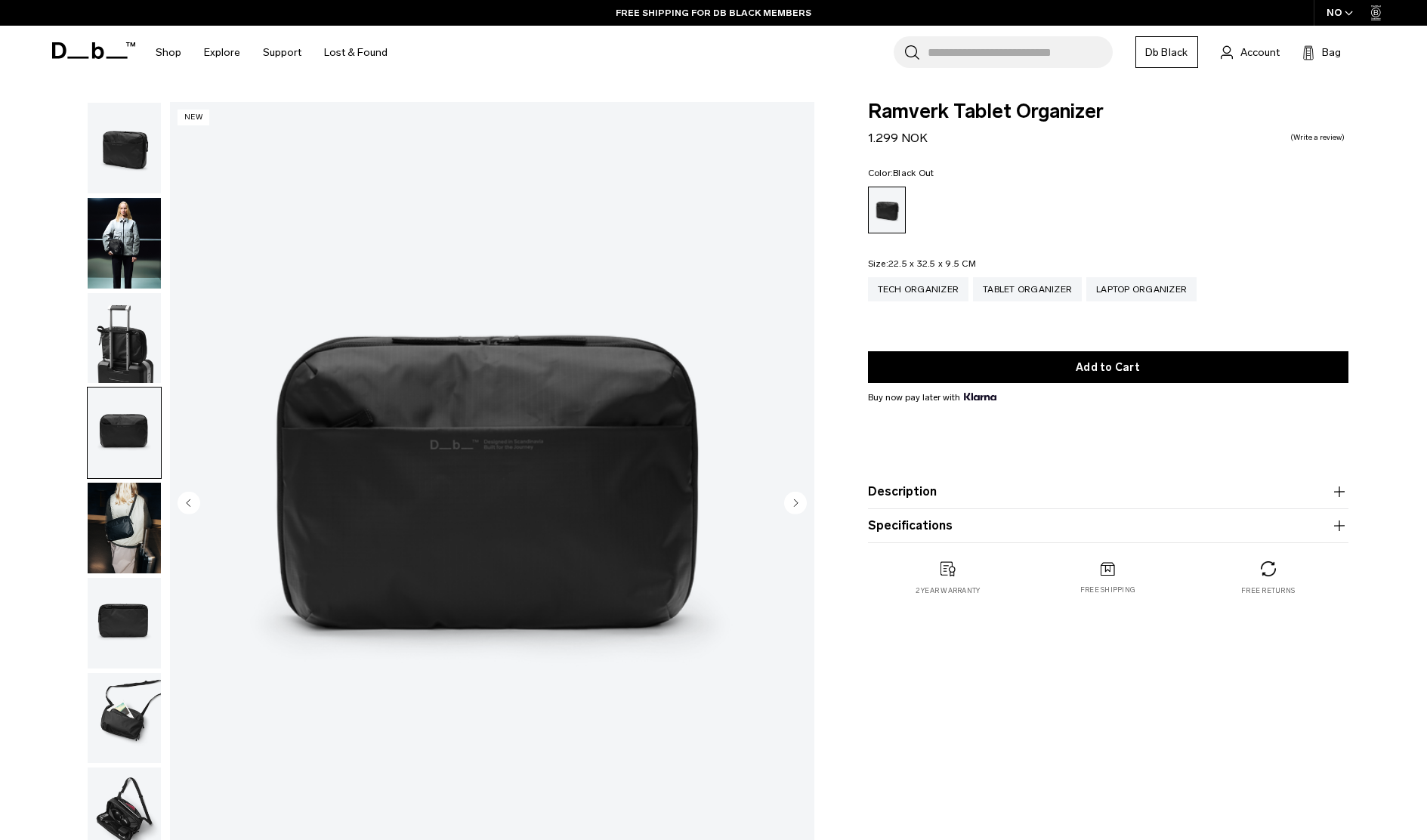
click at [121, 487] on img "button" at bounding box center [124, 528] width 73 height 91
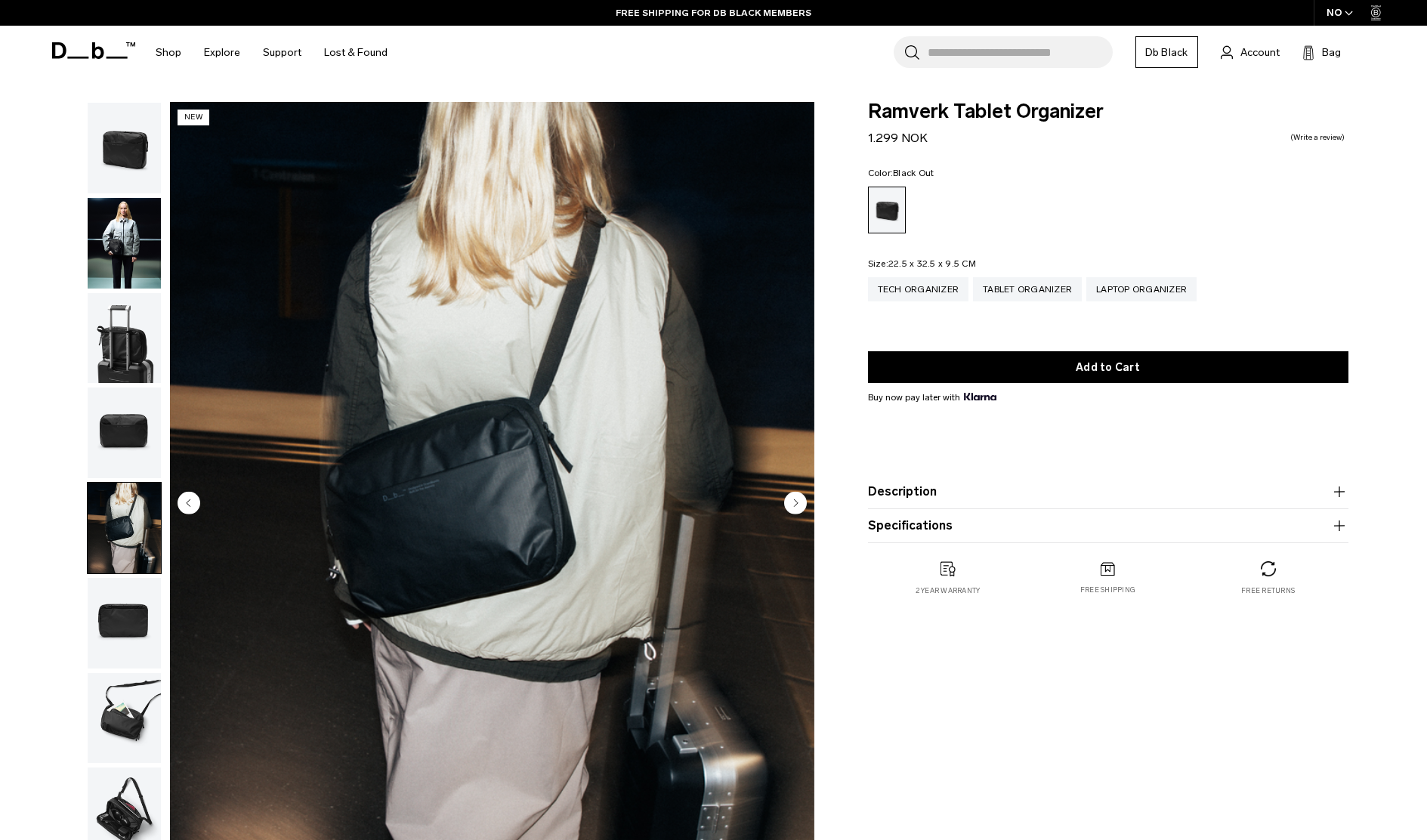
click at [109, 610] on img "button" at bounding box center [124, 623] width 73 height 91
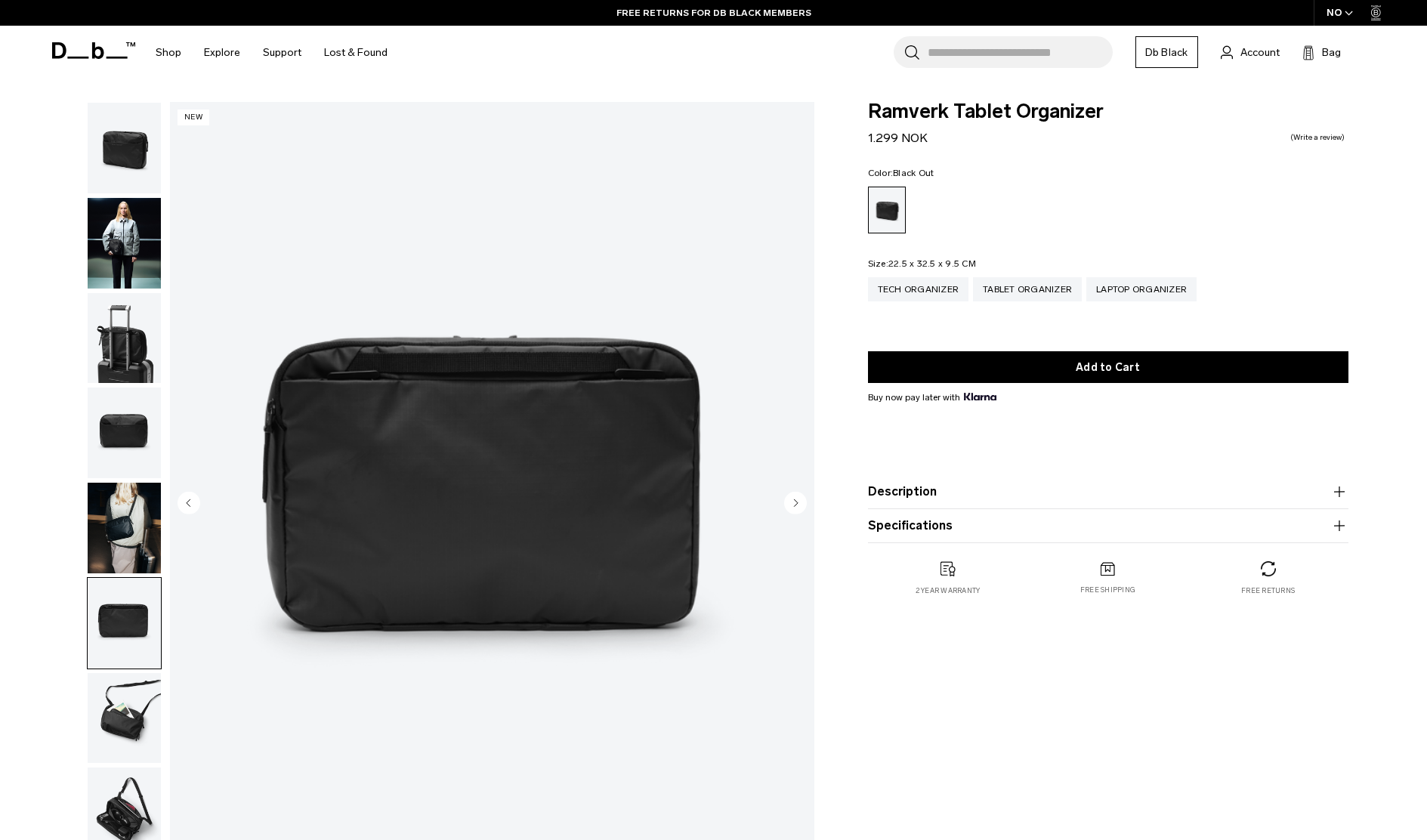
click at [144, 718] on img "button" at bounding box center [124, 719] width 73 height 91
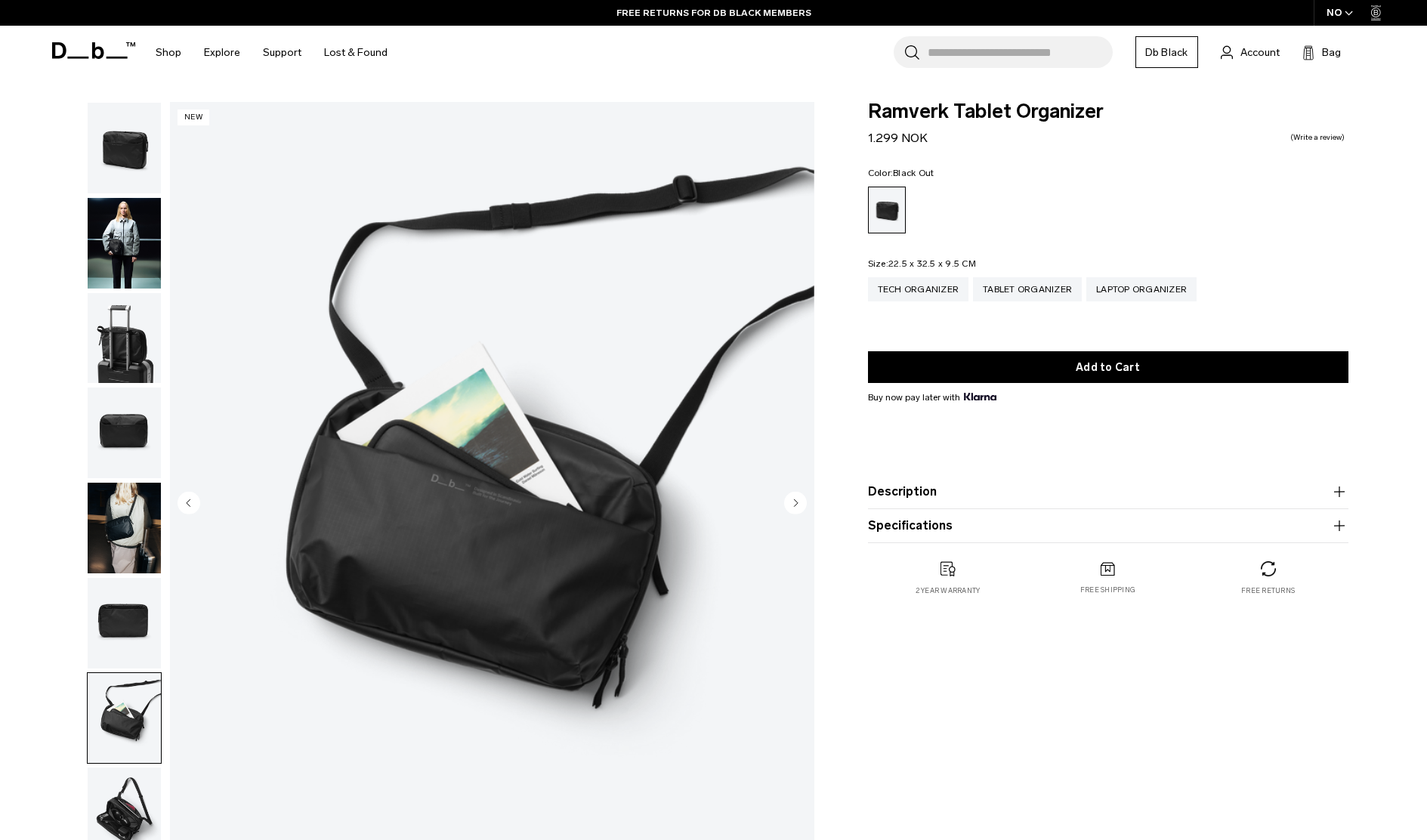
click at [106, 788] on img "button" at bounding box center [124, 813] width 73 height 91
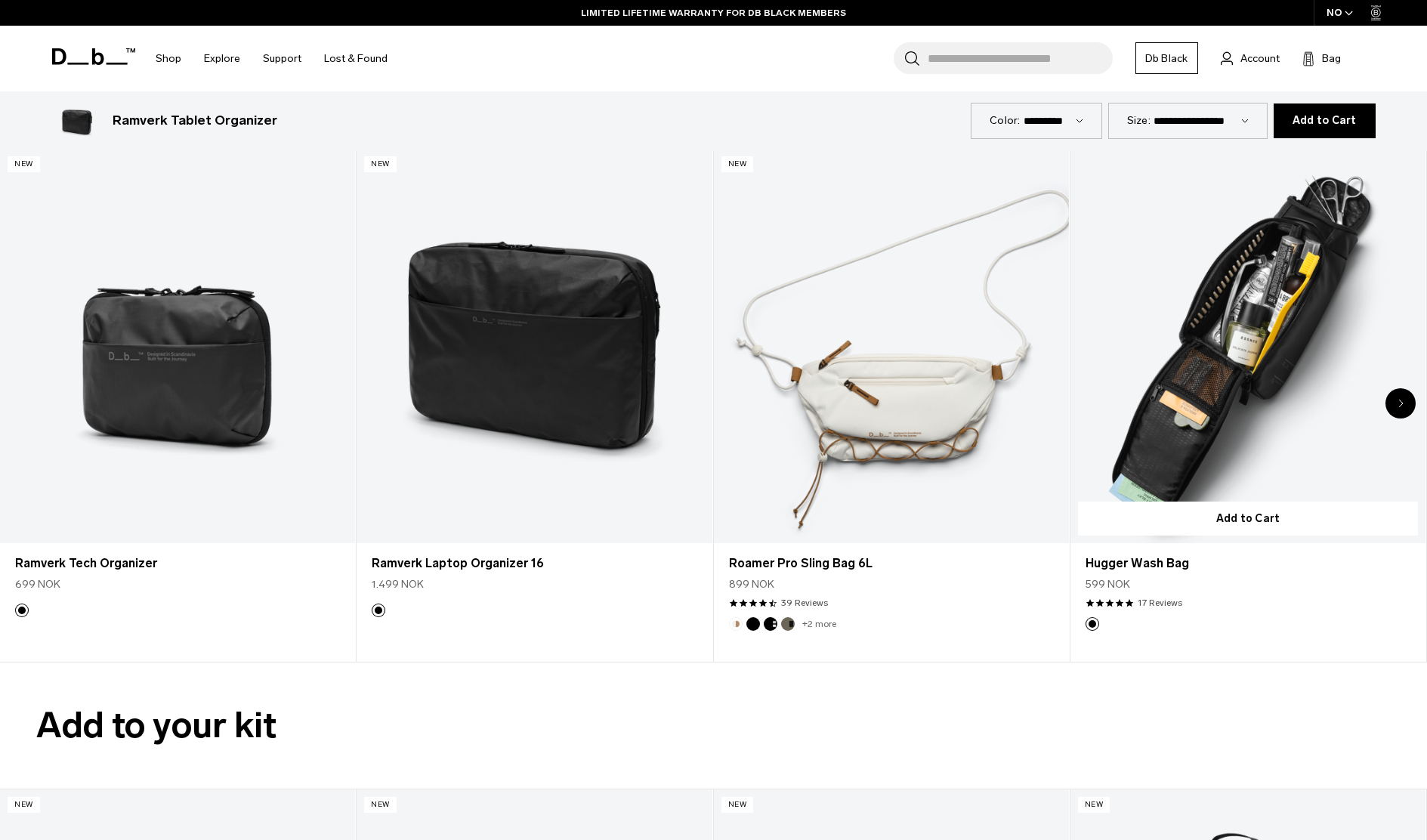
scroll to position [2115, 0]
